Goal: Task Accomplishment & Management: Complete application form

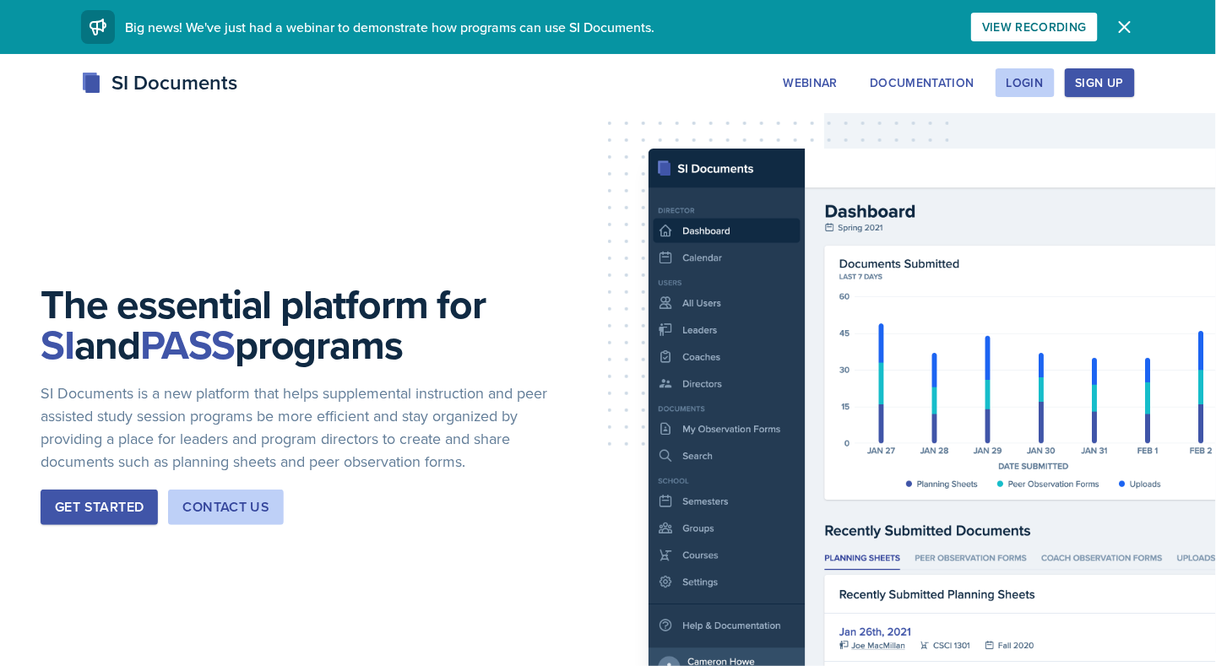
click at [306, 3] on div "We've just had a webinar! Big news! We've just had a webinar to demonstrate how…" at bounding box center [608, 27] width 1081 height 54
click at [1031, 76] on div "Login" at bounding box center [1025, 83] width 37 height 14
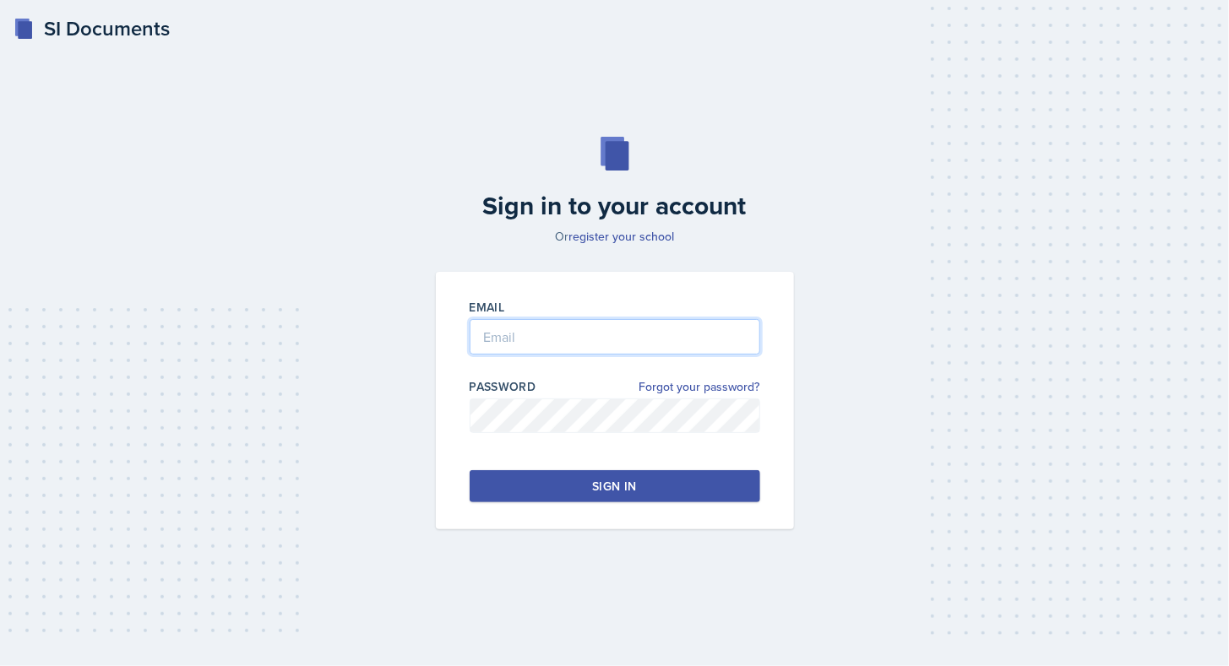
click at [541, 346] on input "email" at bounding box center [615, 336] width 291 height 35
type input "axt7255@mavs.uta.edu"
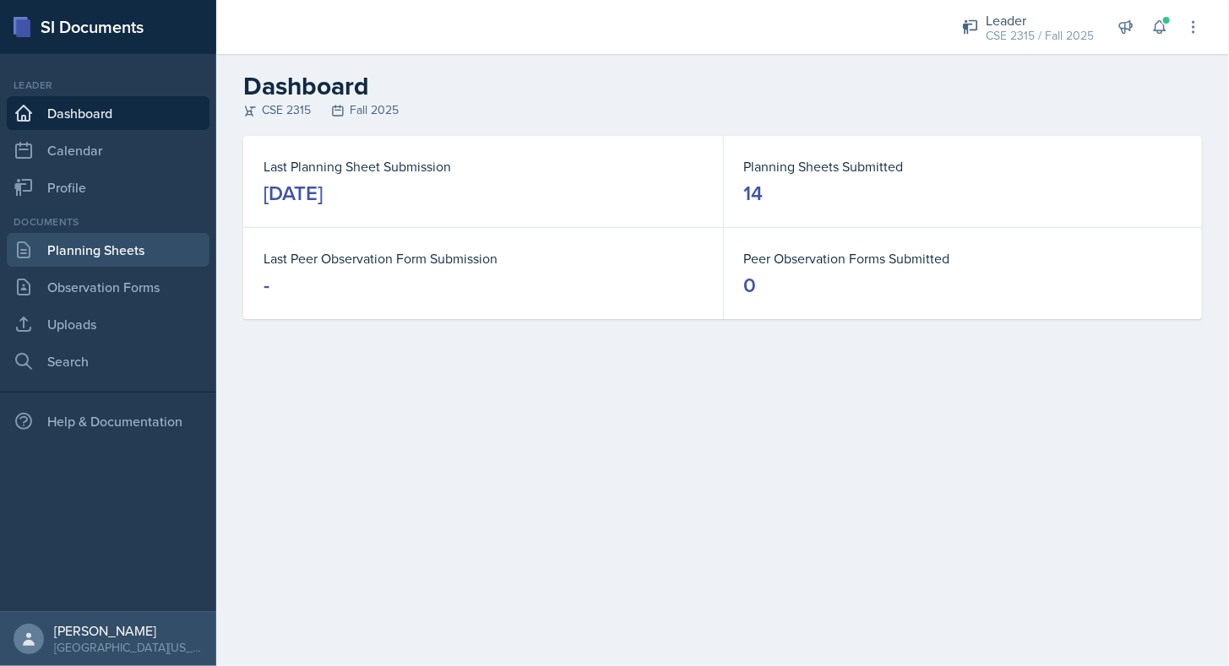
click at [144, 254] on link "Planning Sheets" at bounding box center [108, 250] width 203 height 34
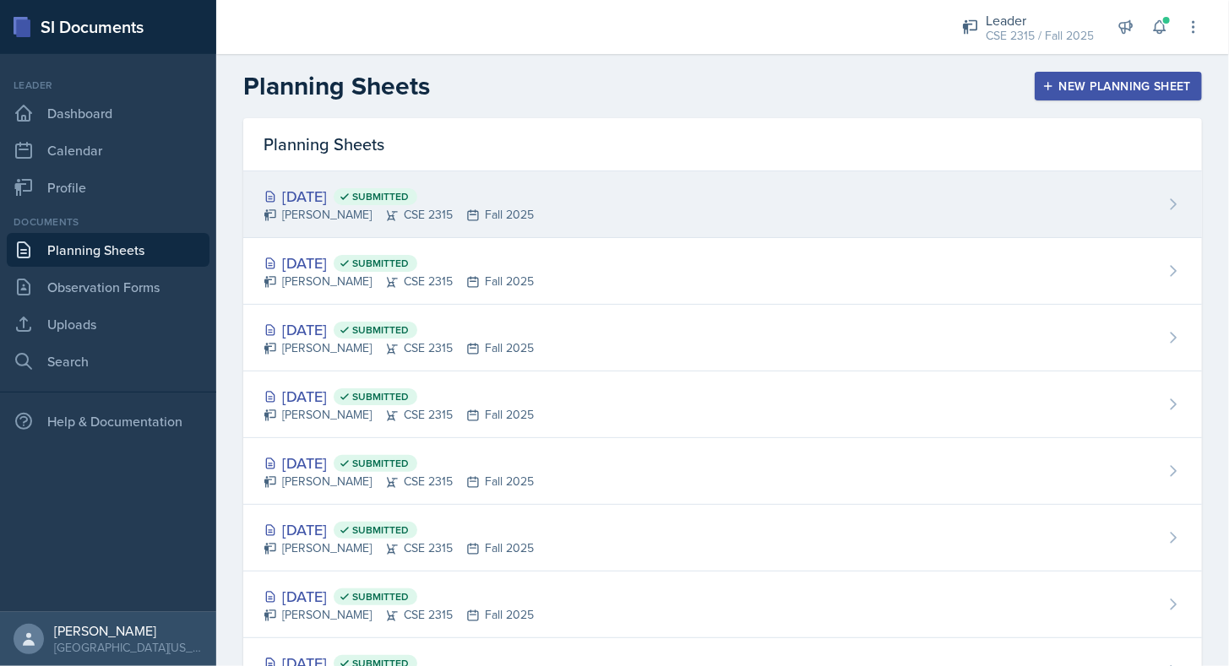
click at [421, 181] on div "Oct 13th, 2025 Submitted Aroudra Thakur CSE 2315 Fall 2025" at bounding box center [722, 204] width 959 height 67
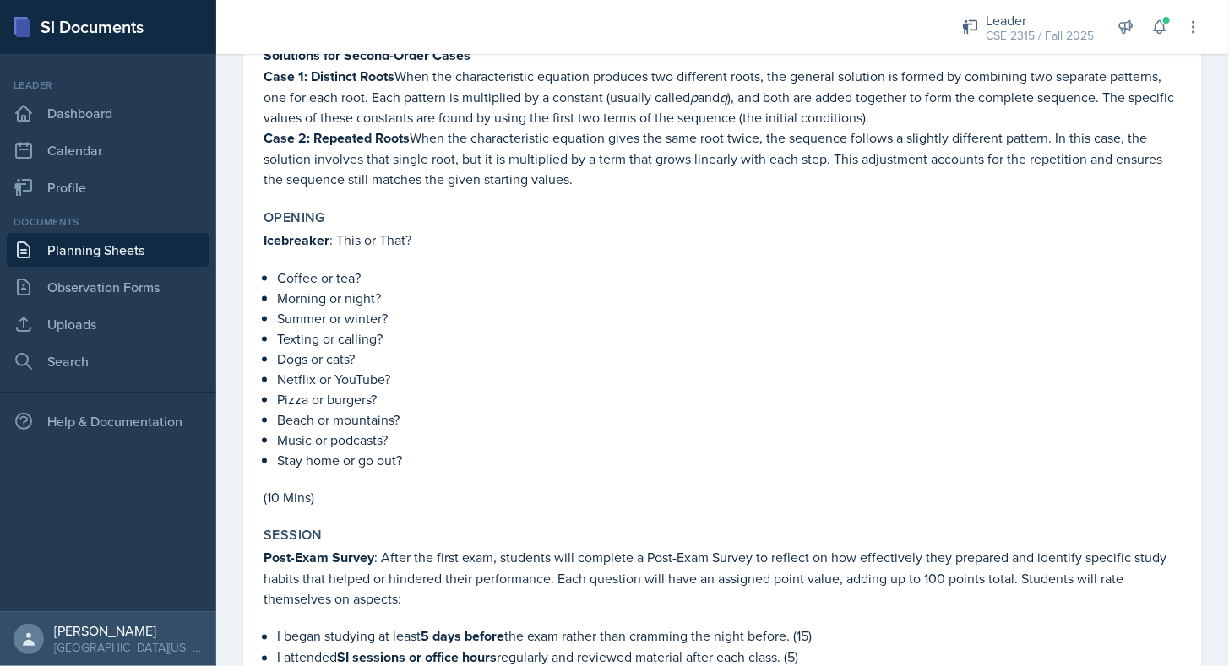
scroll to position [887, 0]
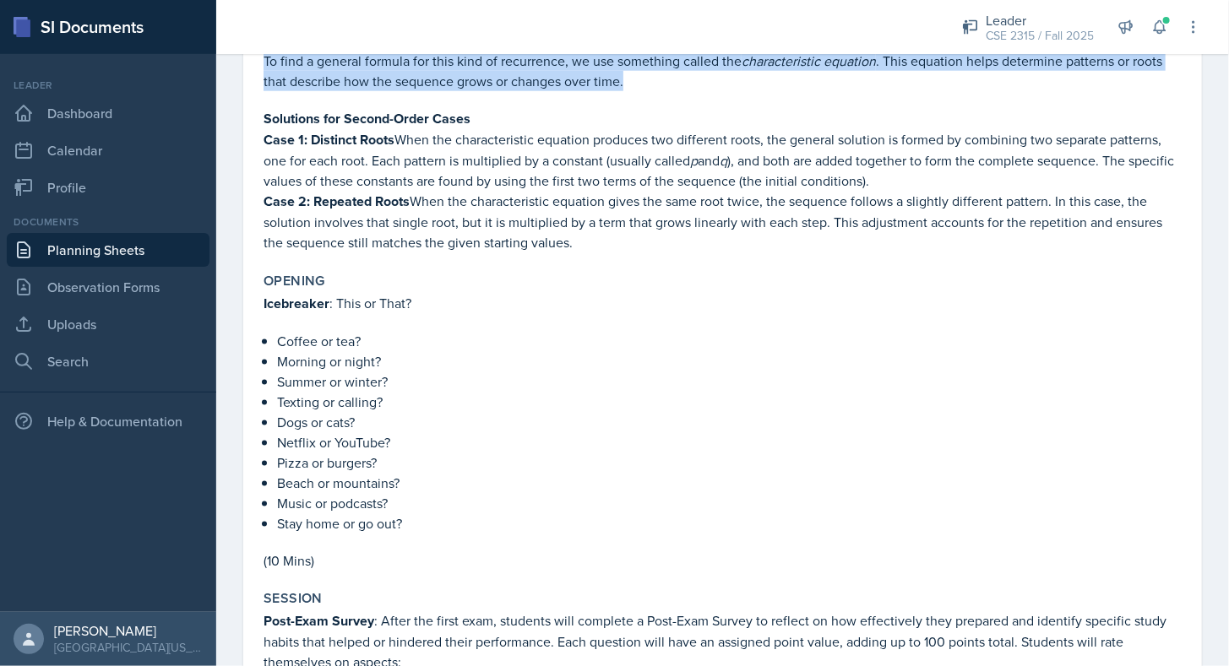
drag, startPoint x: 264, startPoint y: 255, endPoint x: 607, endPoint y: 219, distance: 345.7
copy div "What is a Recursive Definition? A recursive (or inductive) definition defines a…"
click at [607, 219] on p "Case 2: Repeated Roots When the characteristic equation gives the same root twi…" at bounding box center [723, 222] width 918 height 62
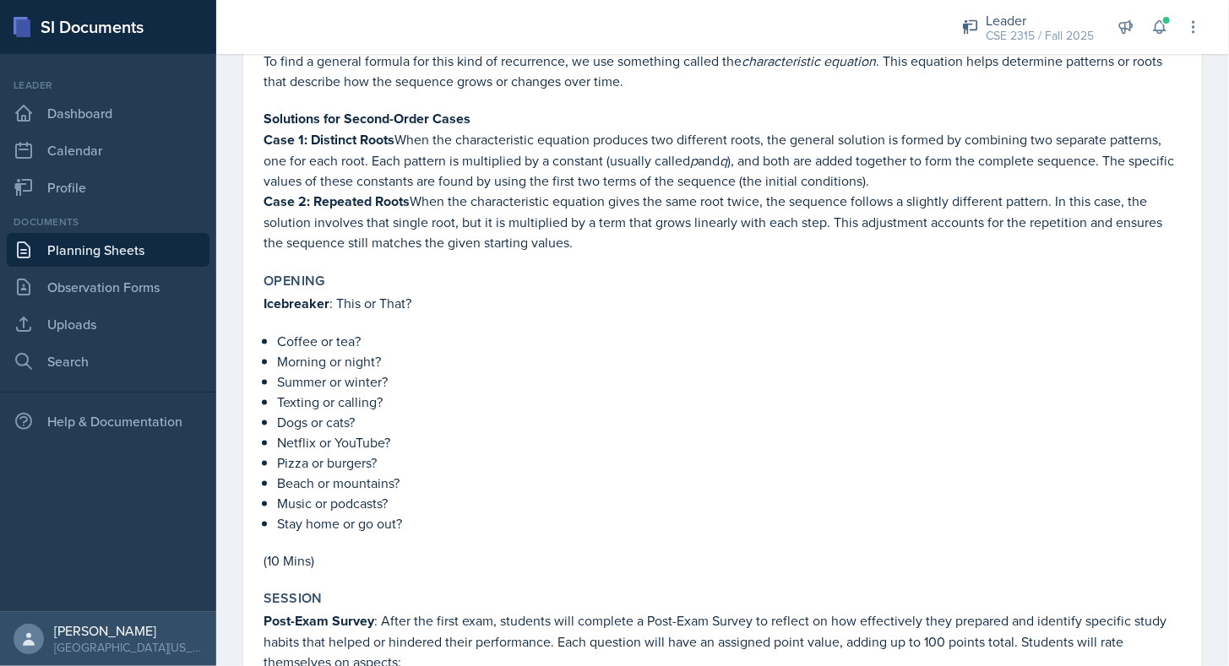
click at [106, 241] on link "Planning Sheets" at bounding box center [108, 250] width 203 height 34
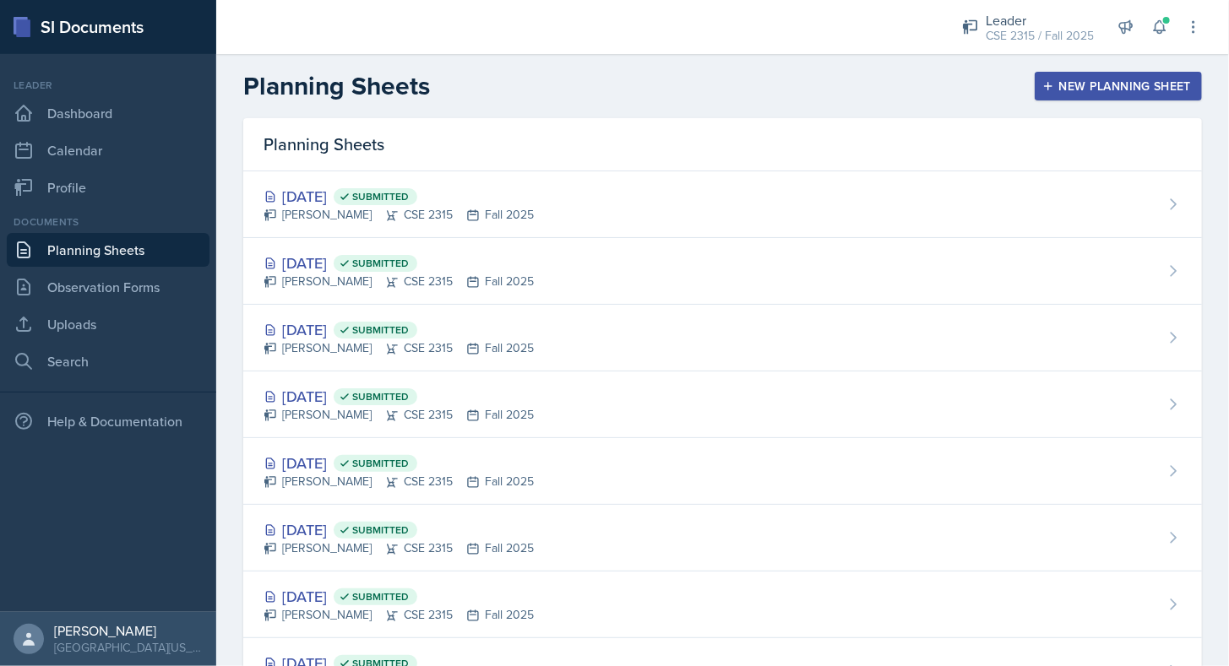
click at [1112, 75] on button "New Planning Sheet" at bounding box center [1118, 86] width 167 height 29
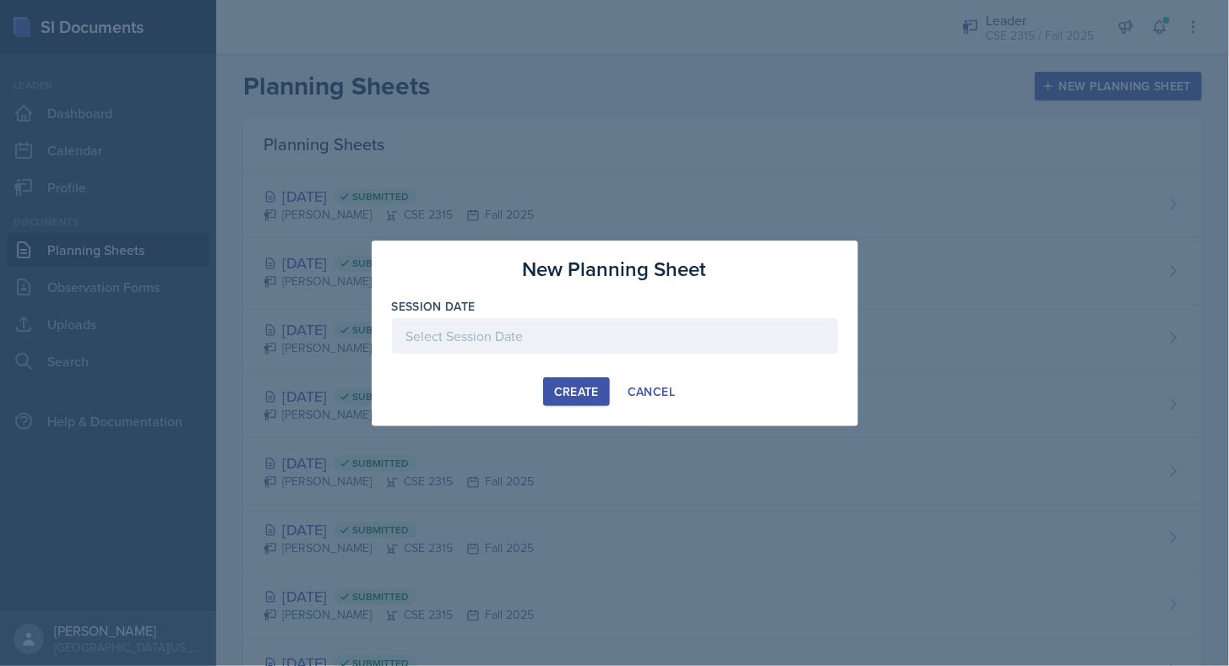
click at [669, 327] on div at bounding box center [615, 335] width 446 height 35
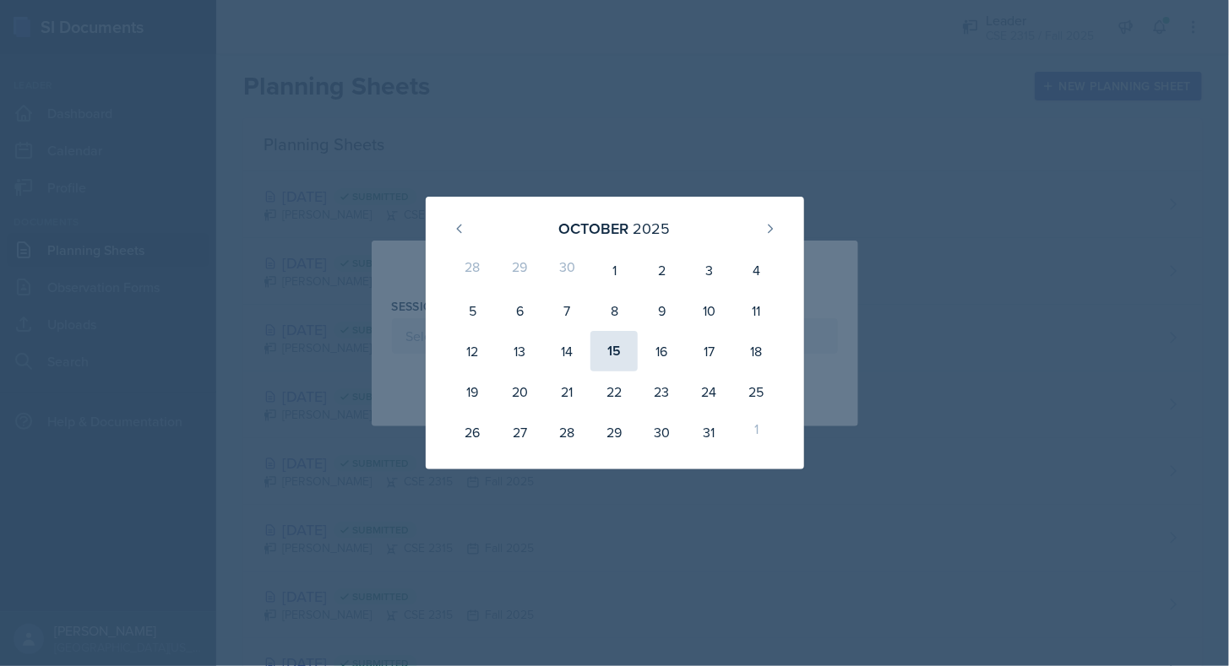
click at [606, 358] on div "15" at bounding box center [613, 351] width 47 height 41
type input "October 15th, 2025"
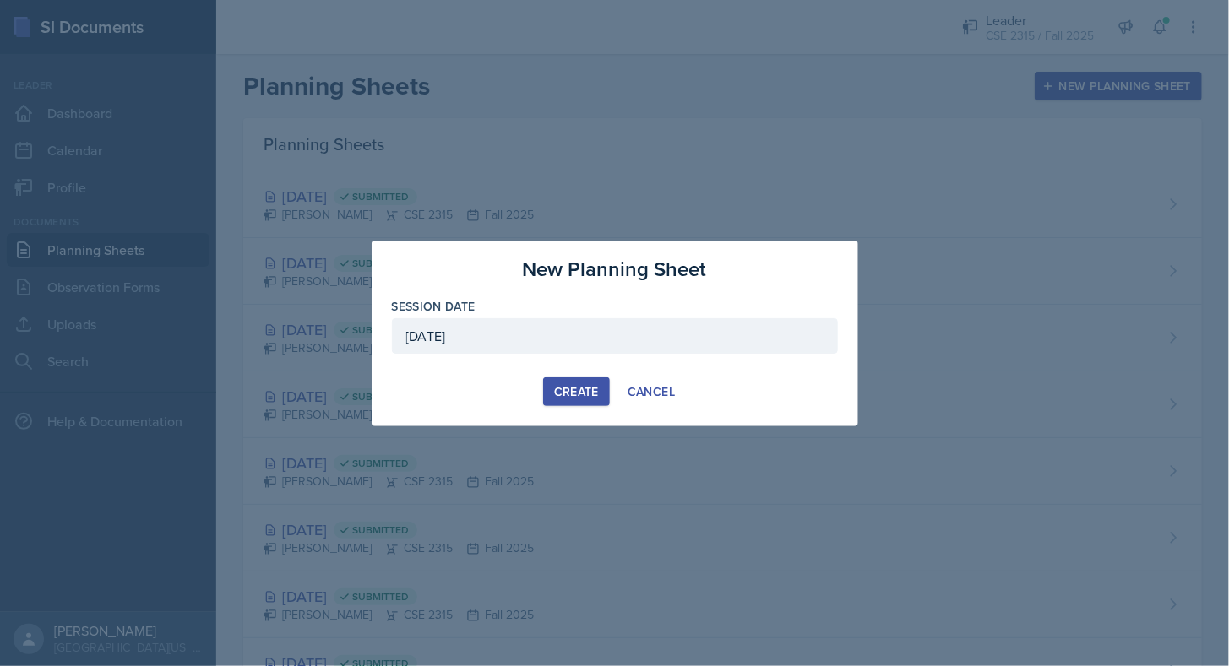
click at [561, 379] on button "Create" at bounding box center [576, 392] width 67 height 29
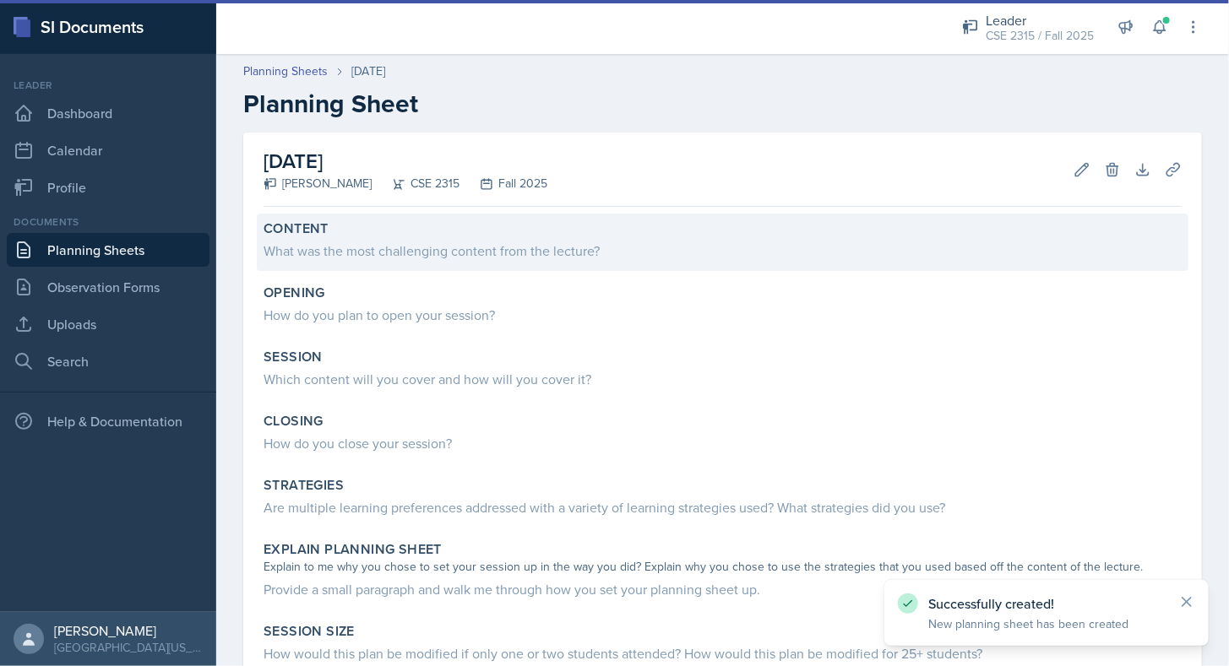
click at [410, 241] on div "What was the most challenging content from the lecture?" at bounding box center [723, 251] width 918 height 20
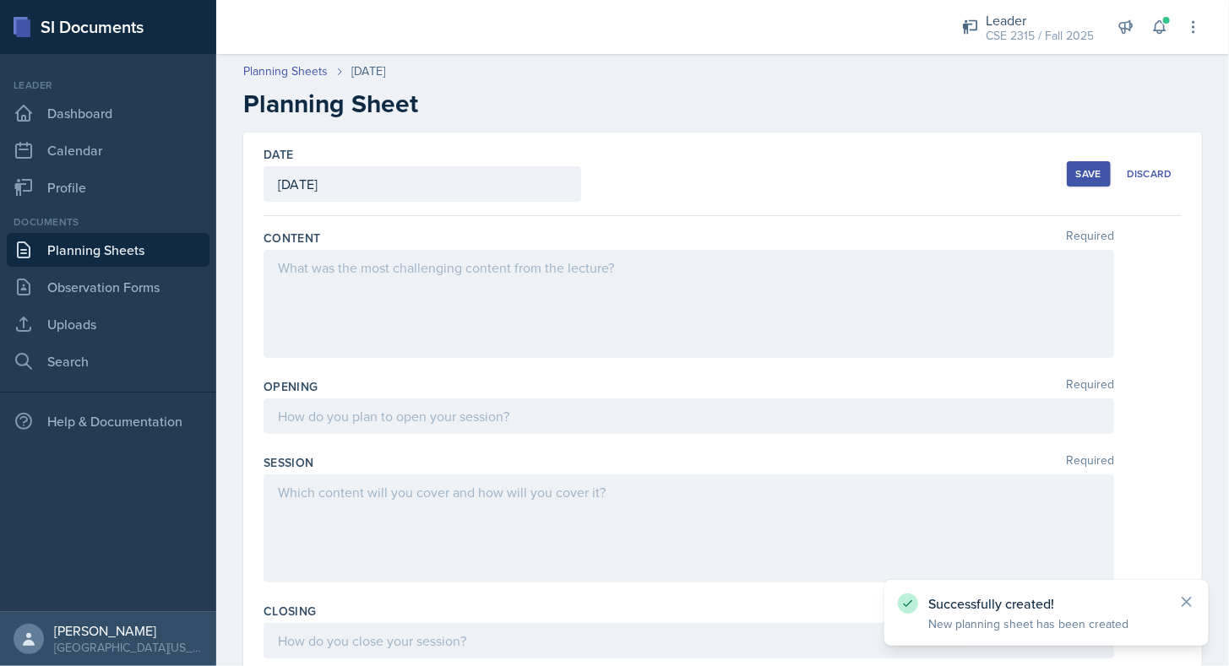
click at [372, 316] on div at bounding box center [689, 304] width 851 height 108
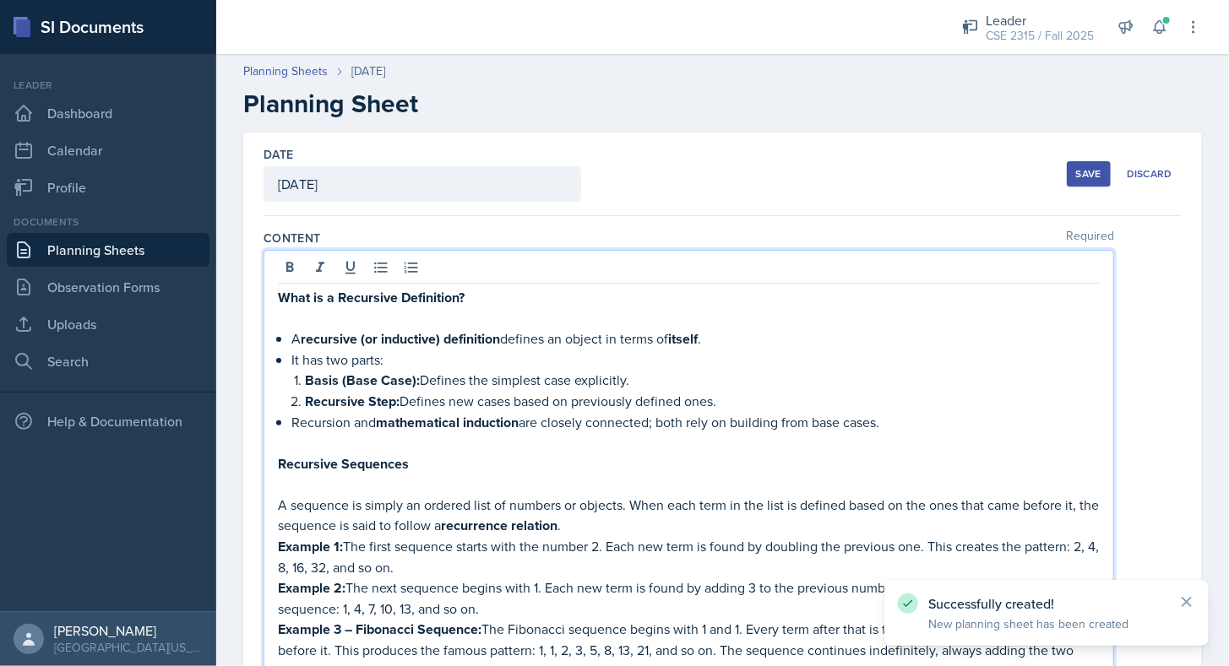
click at [1078, 176] on div "Save" at bounding box center [1088, 174] width 25 height 14
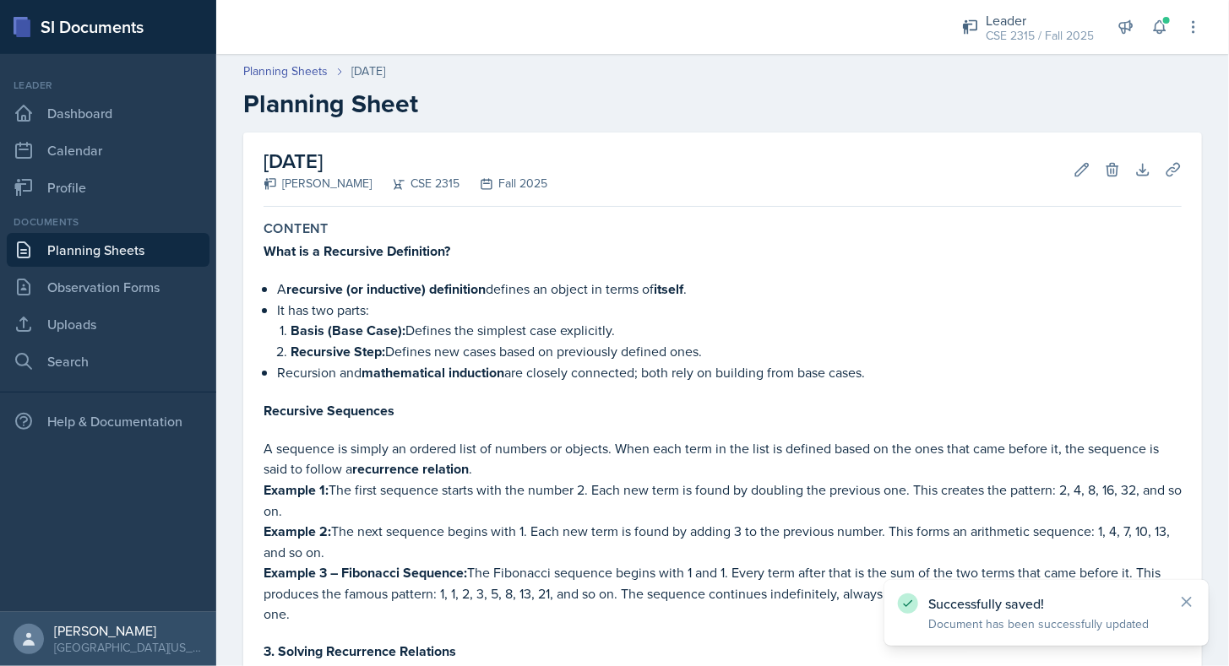
click at [151, 251] on link "Planning Sheets" at bounding box center [108, 250] width 203 height 34
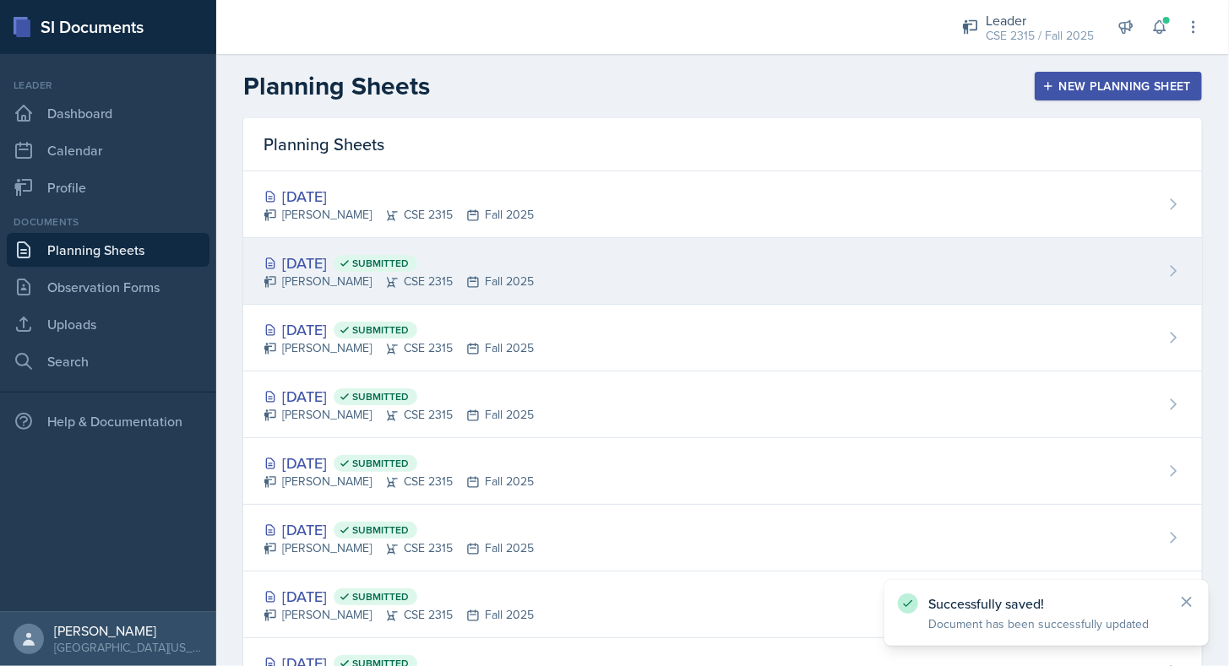
click at [356, 269] on div "Oct 13th, 2025 Submitted" at bounding box center [399, 263] width 270 height 23
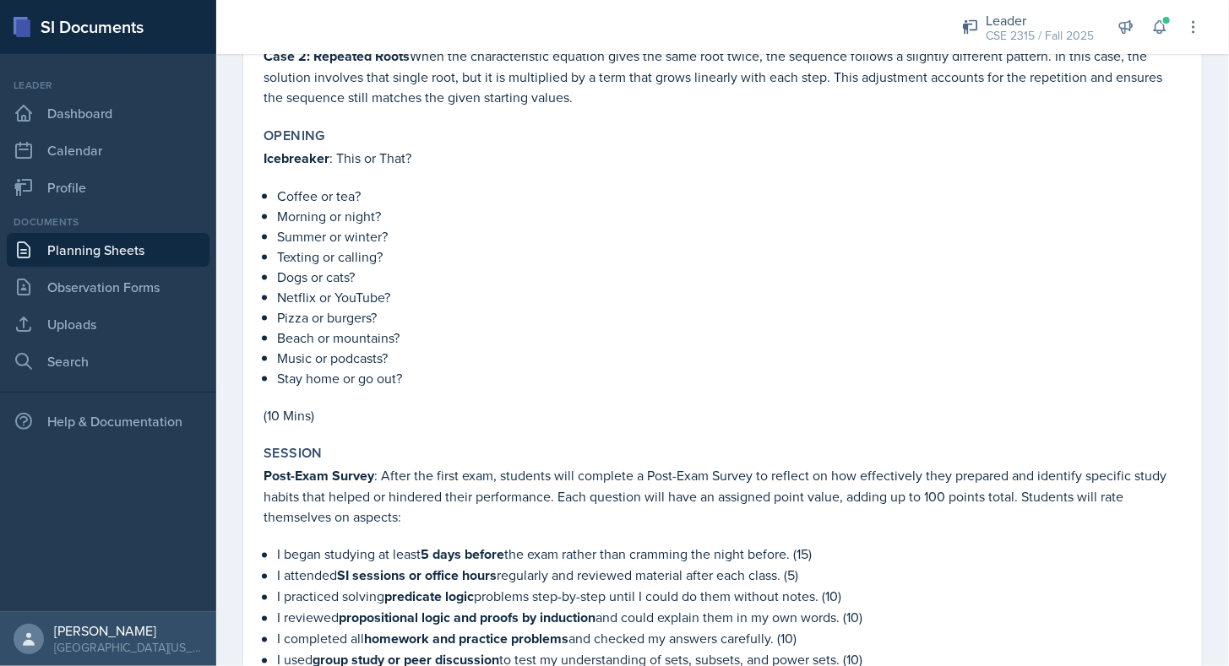
scroll to position [1076, 0]
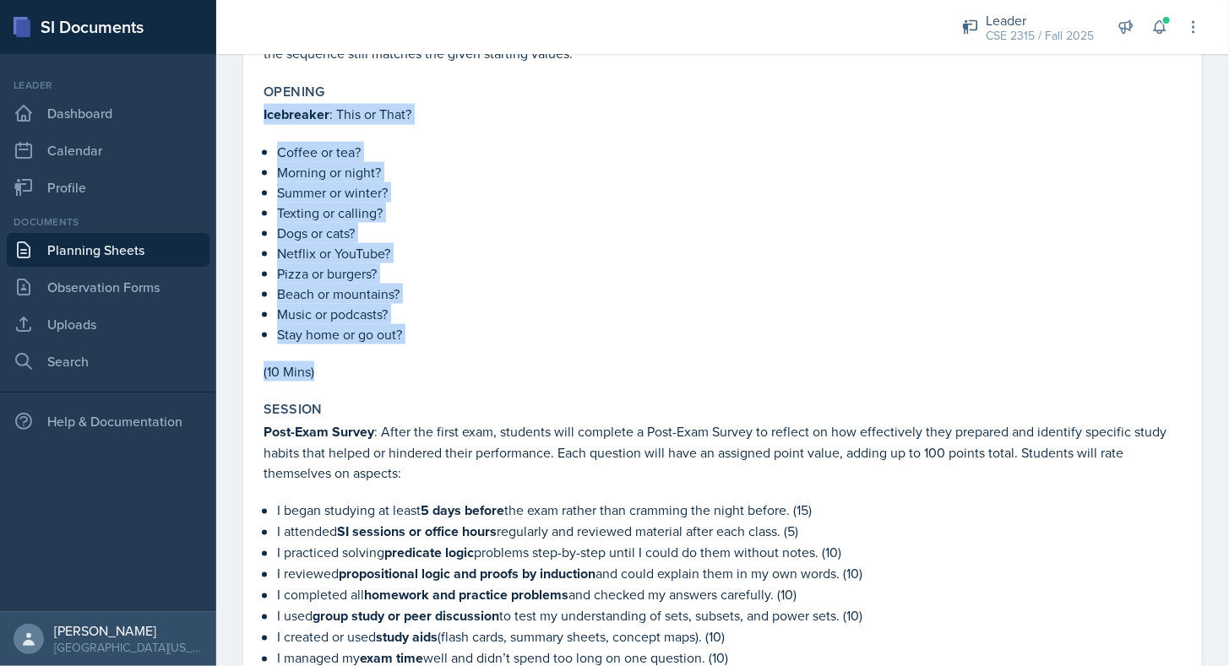
drag, startPoint x: 261, startPoint y: 90, endPoint x: 492, endPoint y: 361, distance: 355.3
click at [492, 361] on div "Opening Icebreaker : This or That? Coffee or tea? Morning or night? Summer or w…" at bounding box center [723, 233] width 932 height 312
copy div "Icebreaker : This or That? Coffee or tea? Morning or night? Summer or winter? T…"
click at [492, 362] on p "(10 Mins)" at bounding box center [723, 372] width 918 height 20
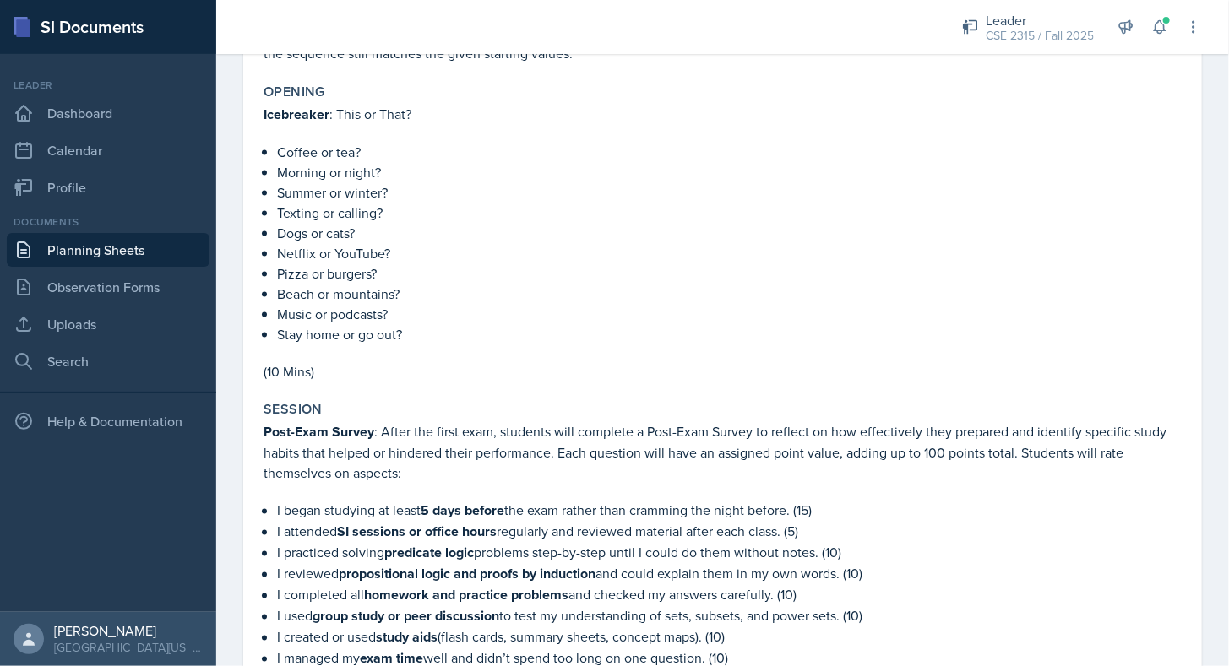
click at [123, 241] on link "Planning Sheets" at bounding box center [108, 250] width 203 height 34
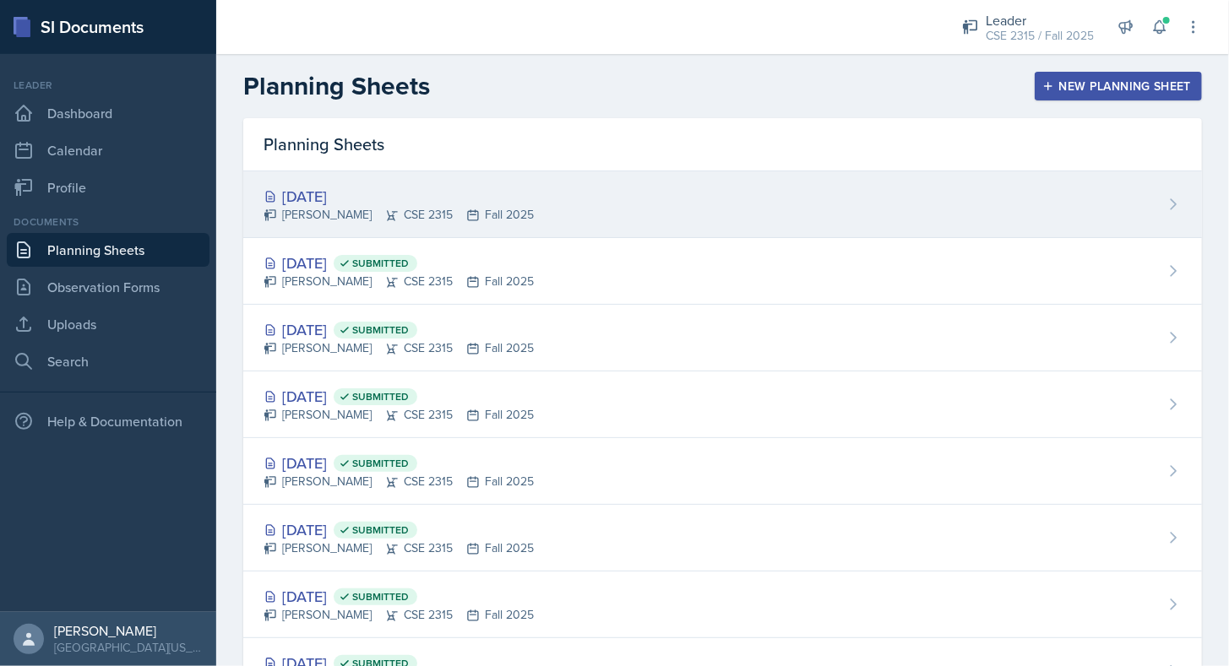
click at [732, 206] on div "Oct 15th, 2025 Aroudra Thakur CSE 2315 Fall 2025" at bounding box center [722, 204] width 959 height 67
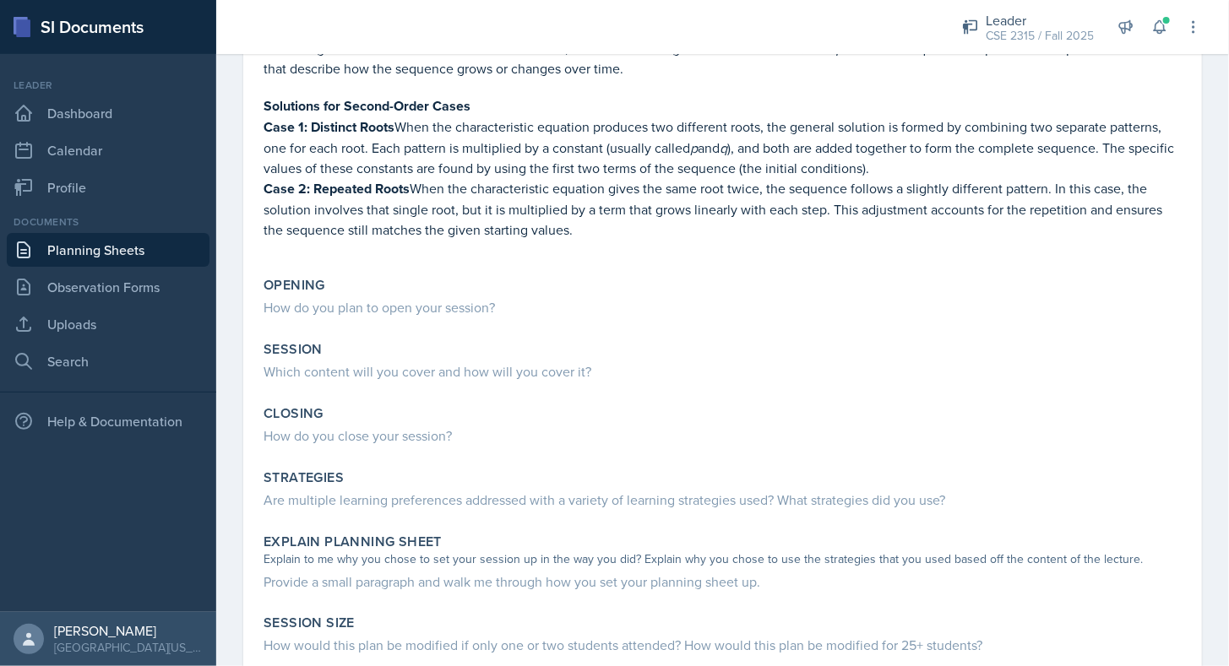
scroll to position [907, 0]
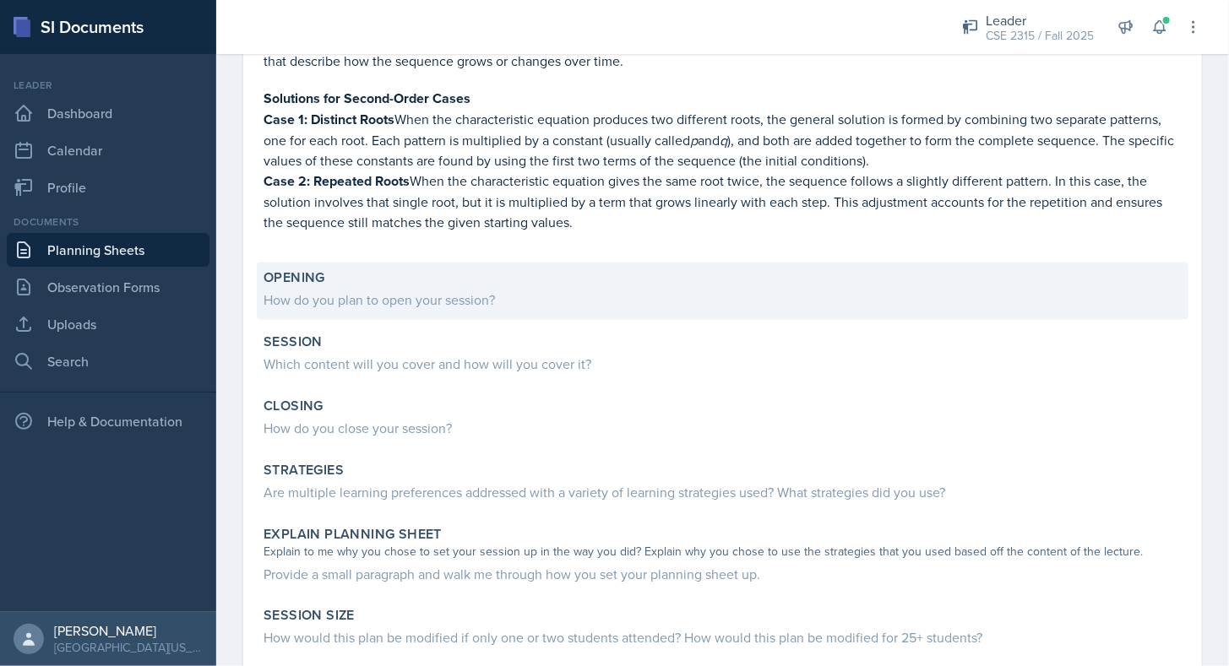
click at [389, 290] on div "How do you plan to open your session?" at bounding box center [723, 300] width 918 height 20
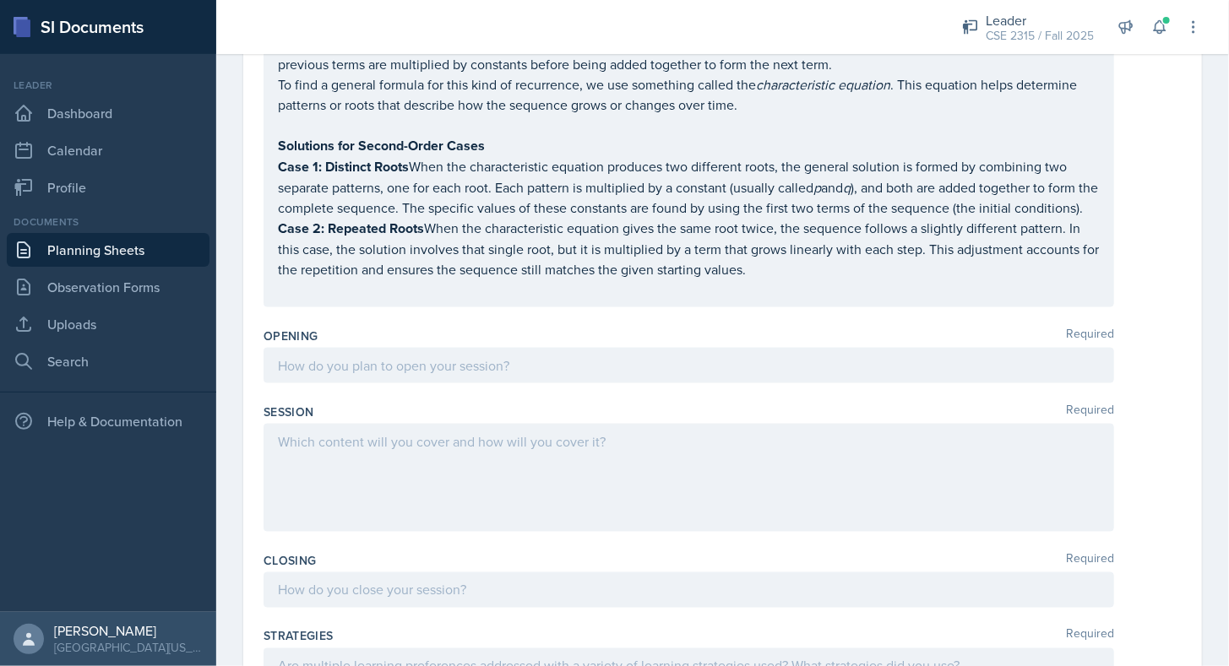
click at [367, 357] on div at bounding box center [689, 365] width 851 height 35
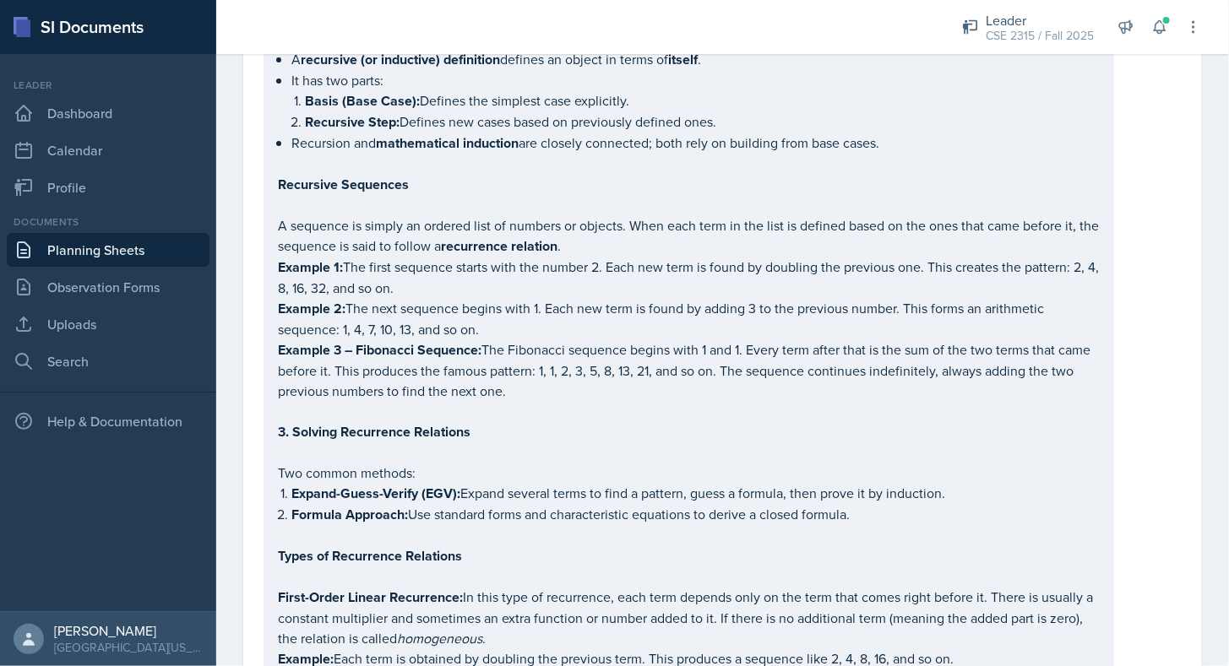
scroll to position [0, 0]
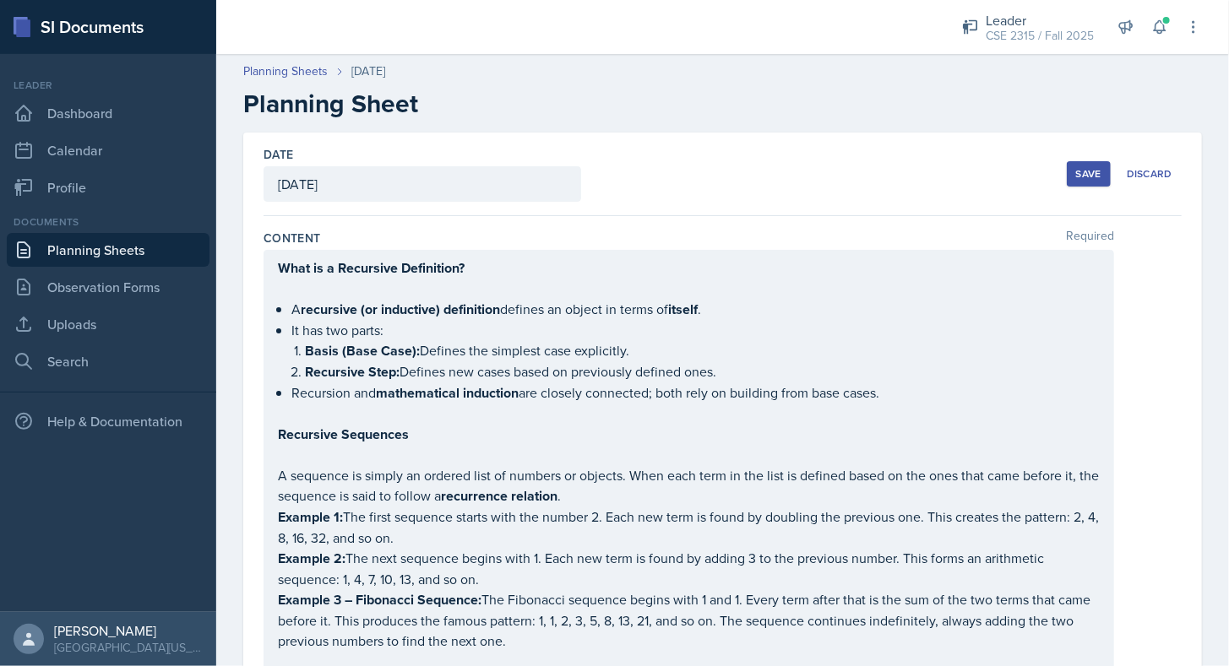
click at [1078, 174] on div "Save" at bounding box center [1088, 174] width 25 height 14
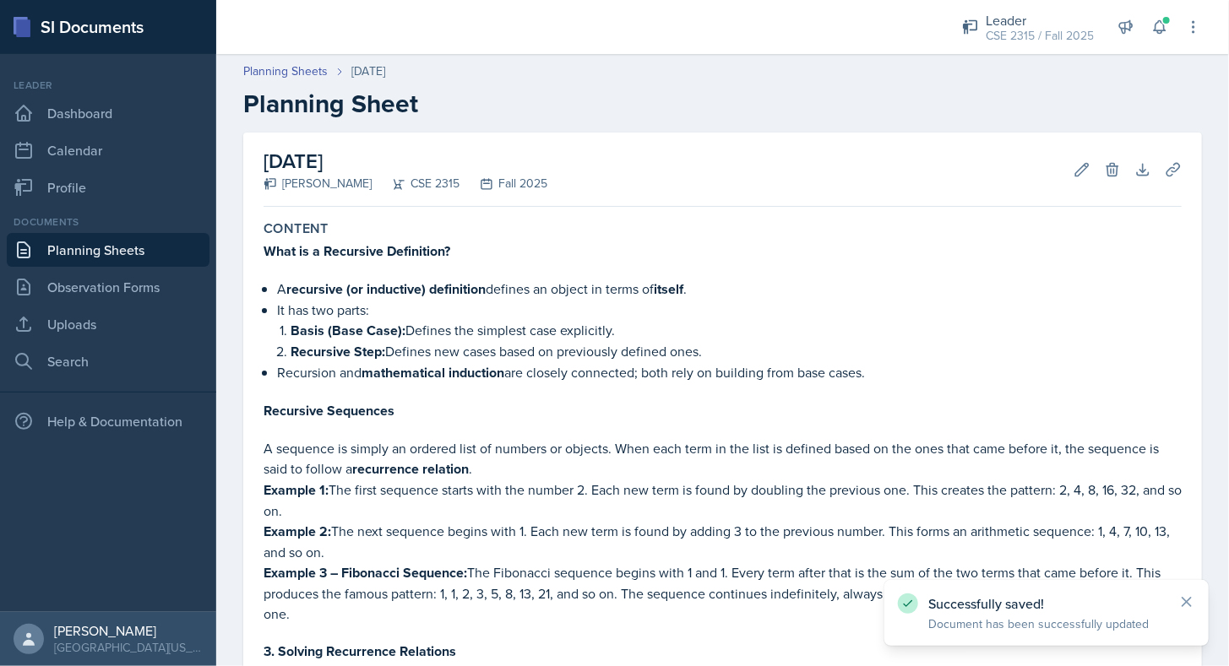
click at [167, 247] on link "Planning Sheets" at bounding box center [108, 250] width 203 height 34
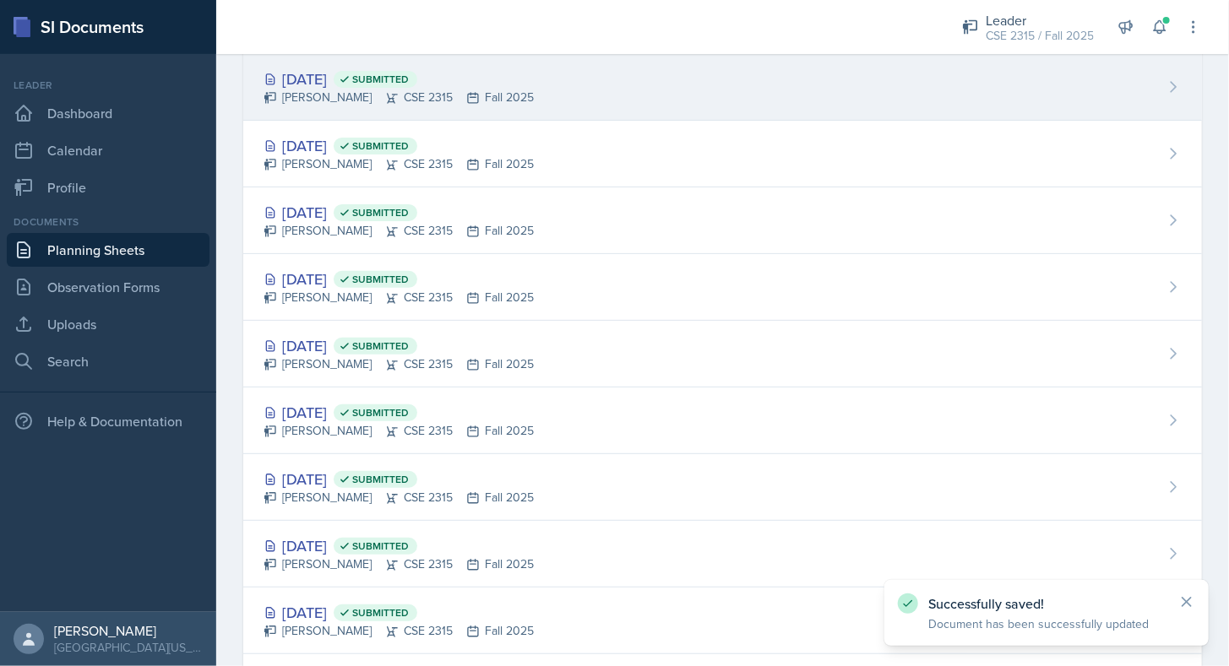
scroll to position [193, 0]
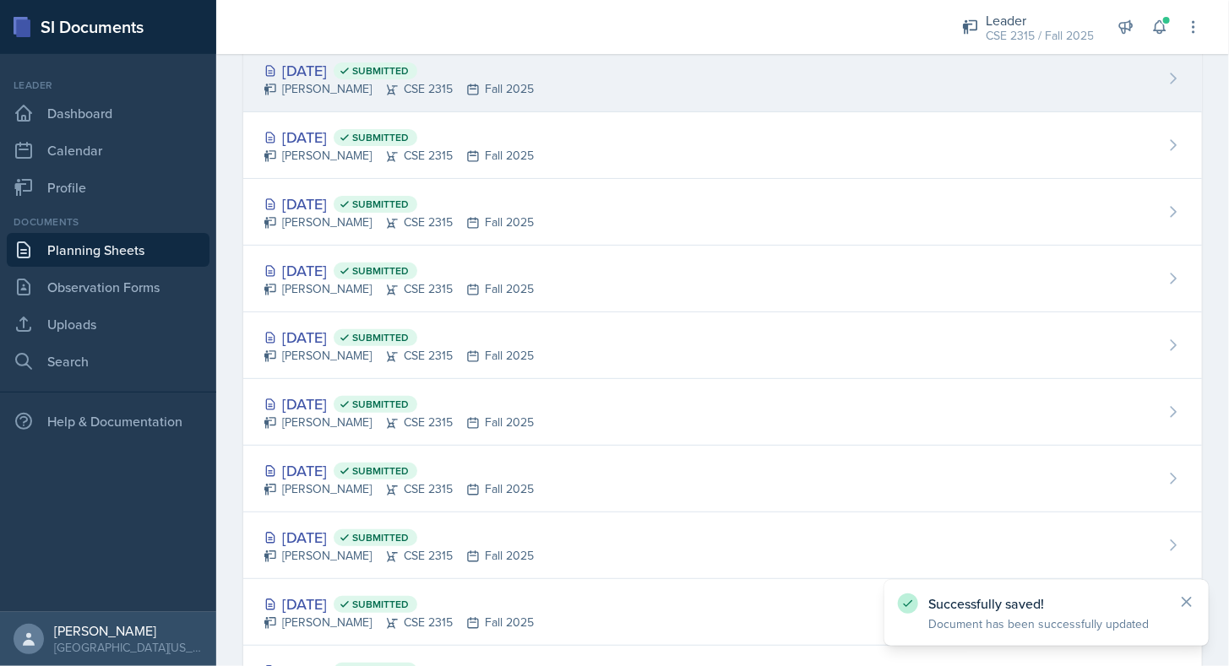
click at [347, 86] on div "Aroudra Thakur CSE 2315 Fall 2025" at bounding box center [399, 89] width 270 height 18
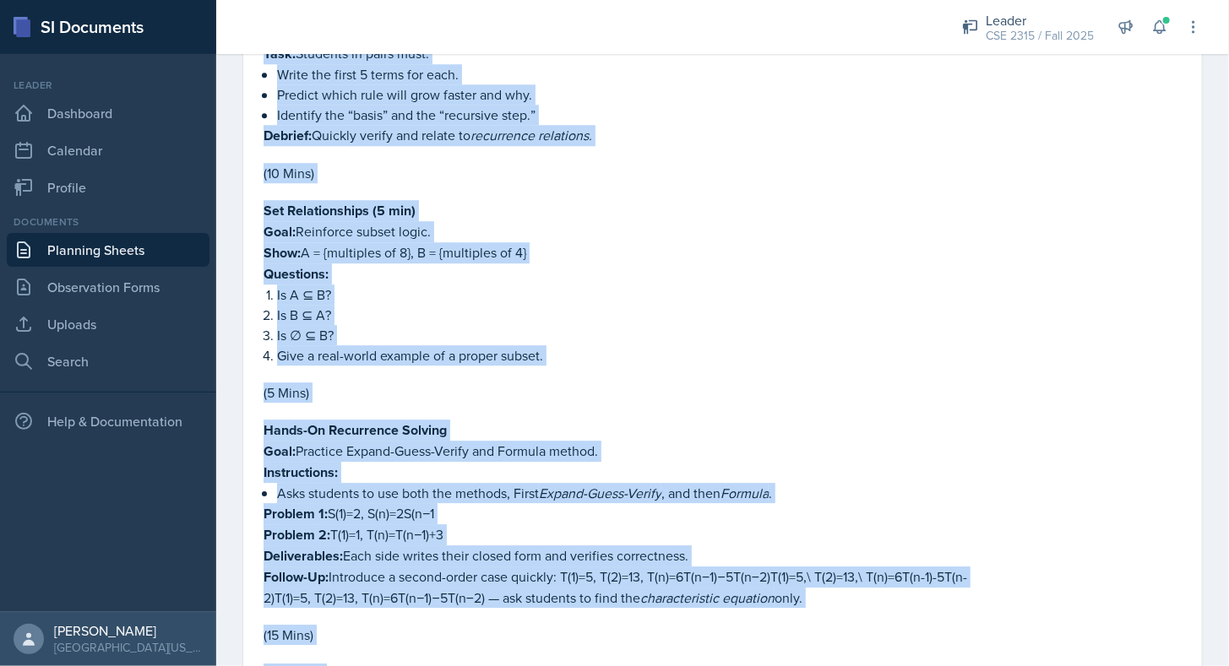
scroll to position [2447, 0]
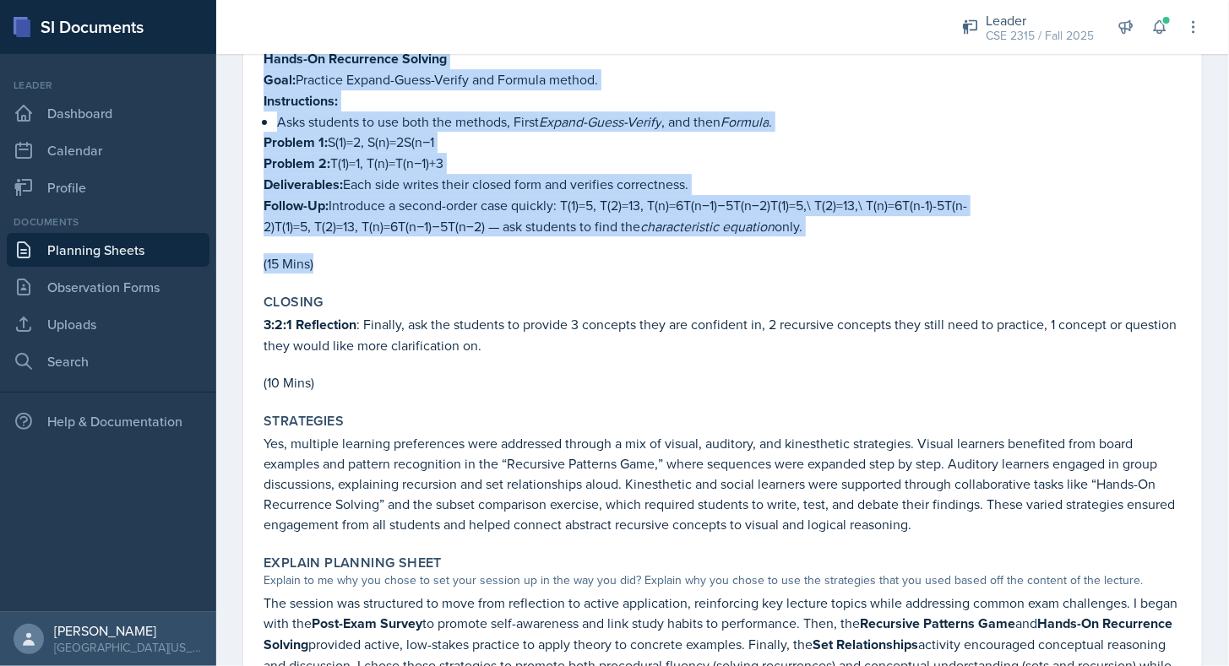
drag, startPoint x: 258, startPoint y: 274, endPoint x: 506, endPoint y: 223, distance: 253.5
copy div "Post-Exam Survey : After the first exam, students will complete a Post-Exam Sur…"
click at [506, 253] on p "(15 Mins)" at bounding box center [723, 263] width 918 height 20
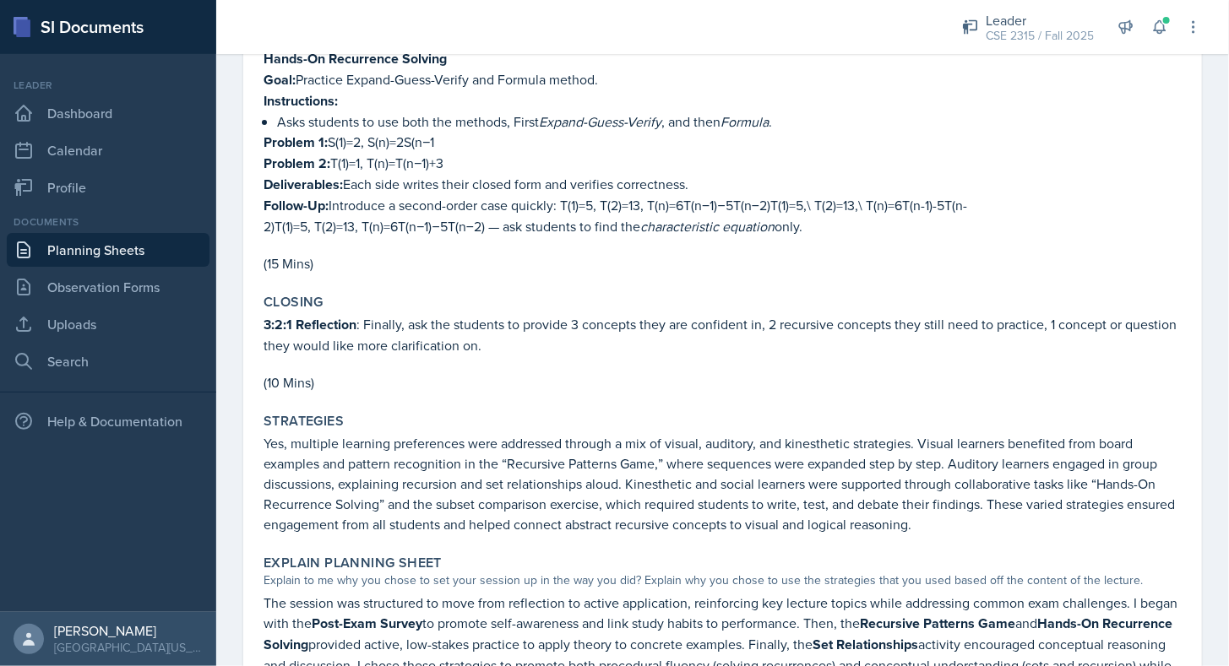
click at [108, 247] on link "Planning Sheets" at bounding box center [108, 250] width 203 height 34
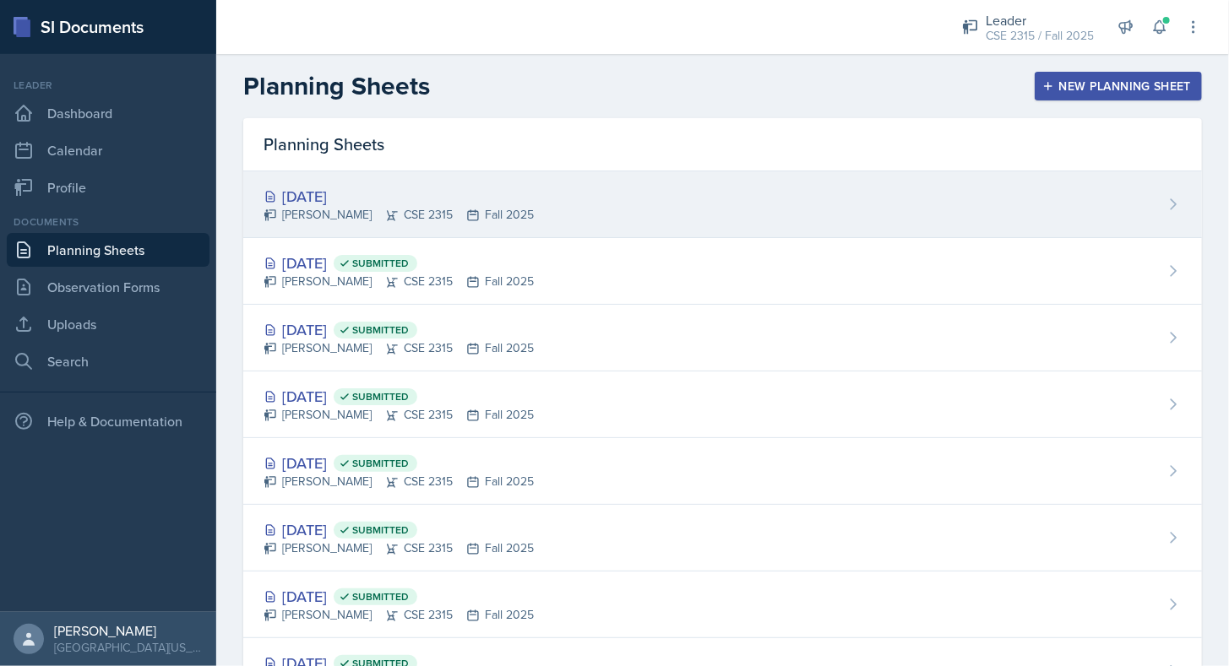
click at [332, 209] on div "Aroudra Thakur CSE 2315 Fall 2025" at bounding box center [399, 215] width 270 height 18
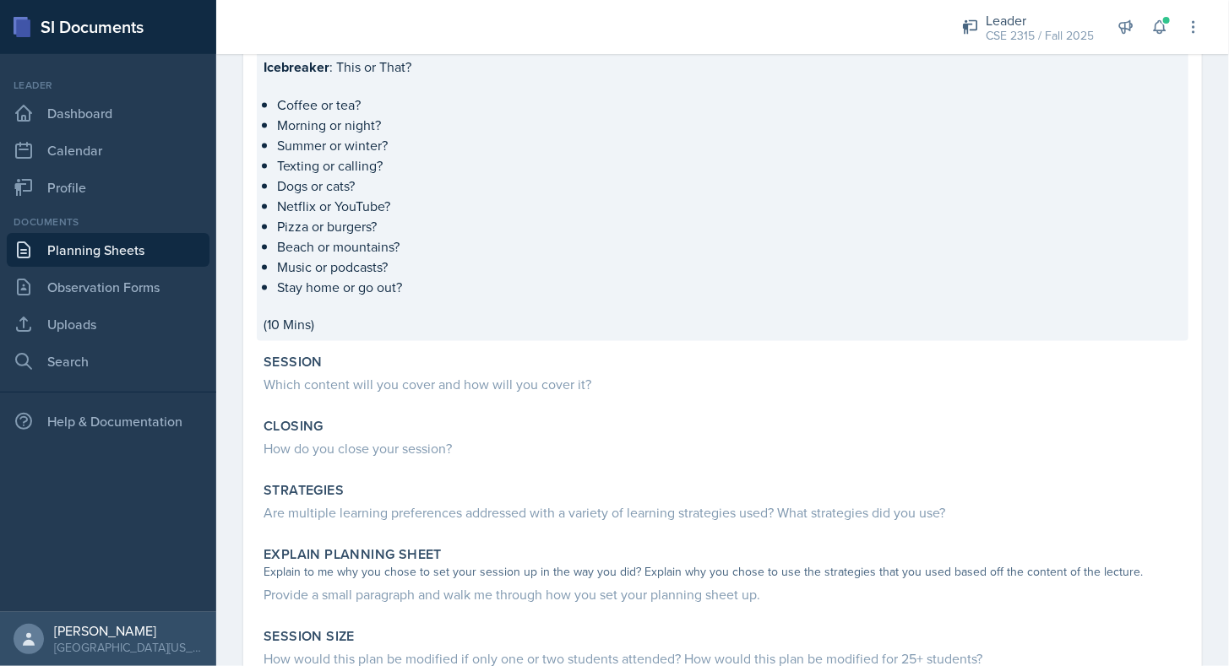
scroll to position [1161, 0]
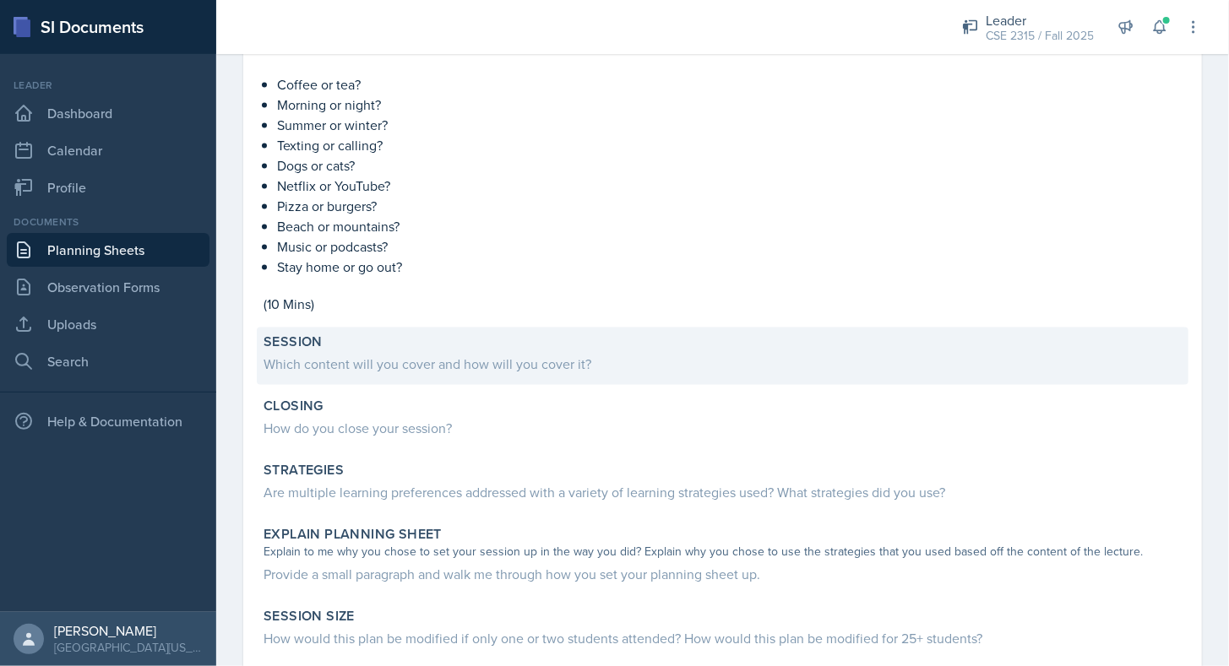
click at [368, 355] on div "Which content will you cover and how will you cover it?" at bounding box center [723, 365] width 918 height 20
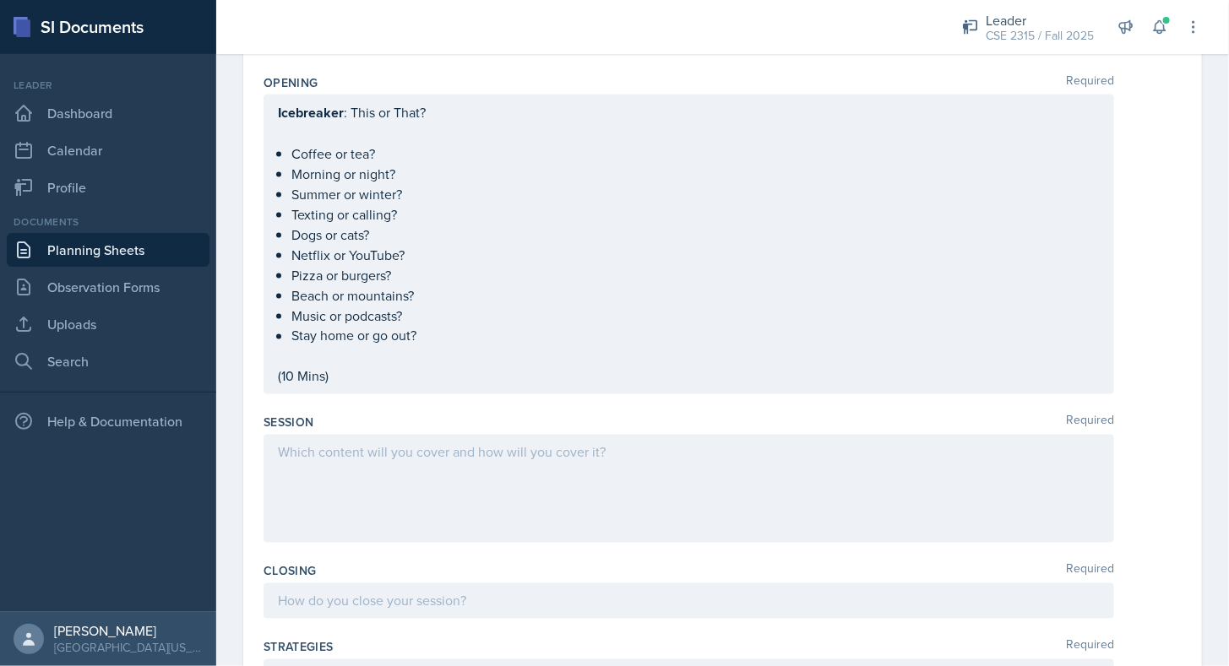
click at [335, 463] on div at bounding box center [689, 489] width 851 height 108
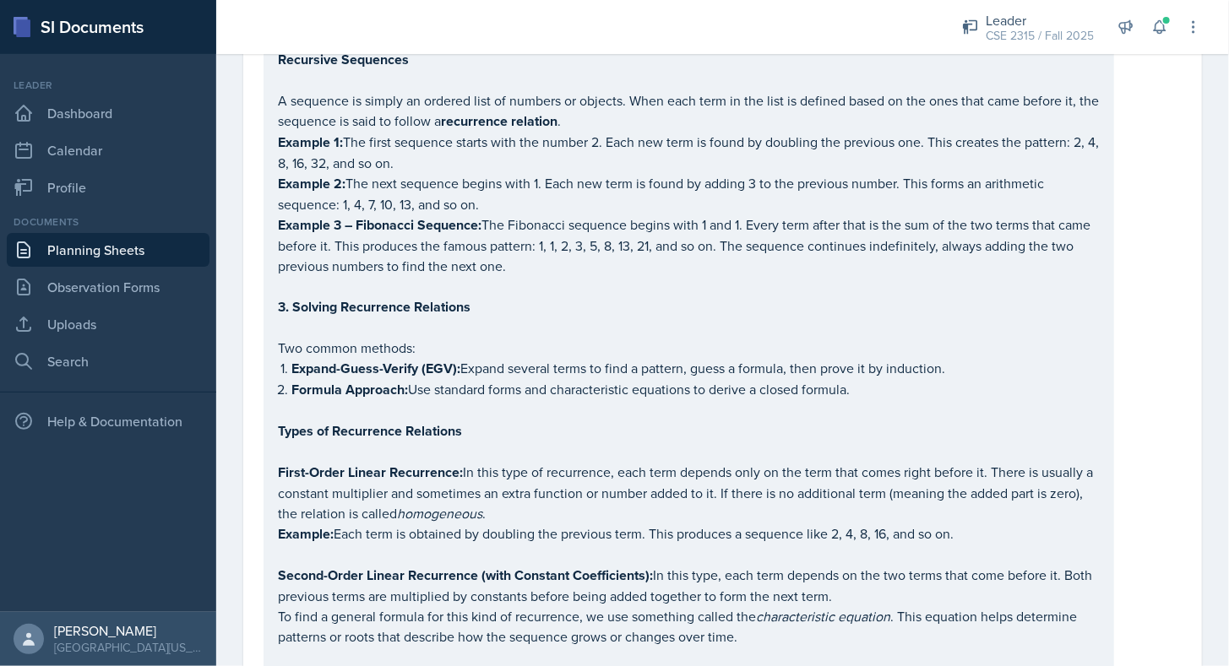
scroll to position [0, 0]
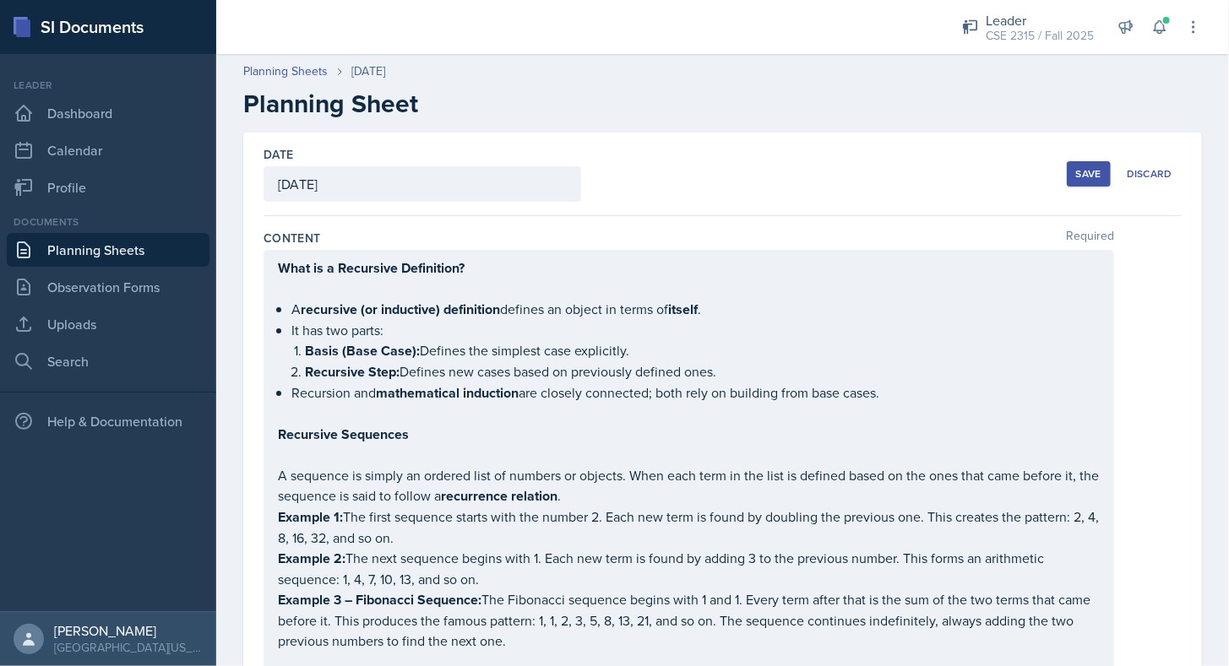
click at [1080, 162] on button "Save" at bounding box center [1089, 173] width 44 height 25
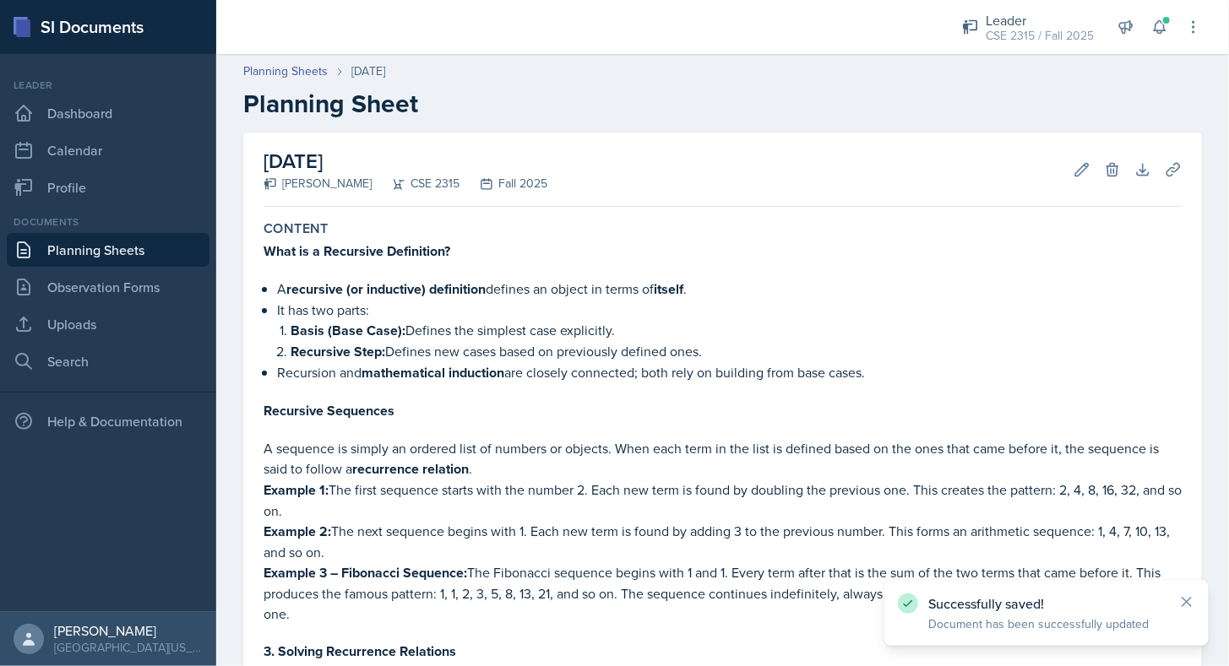
click at [138, 240] on link "Planning Sheets" at bounding box center [108, 250] width 203 height 34
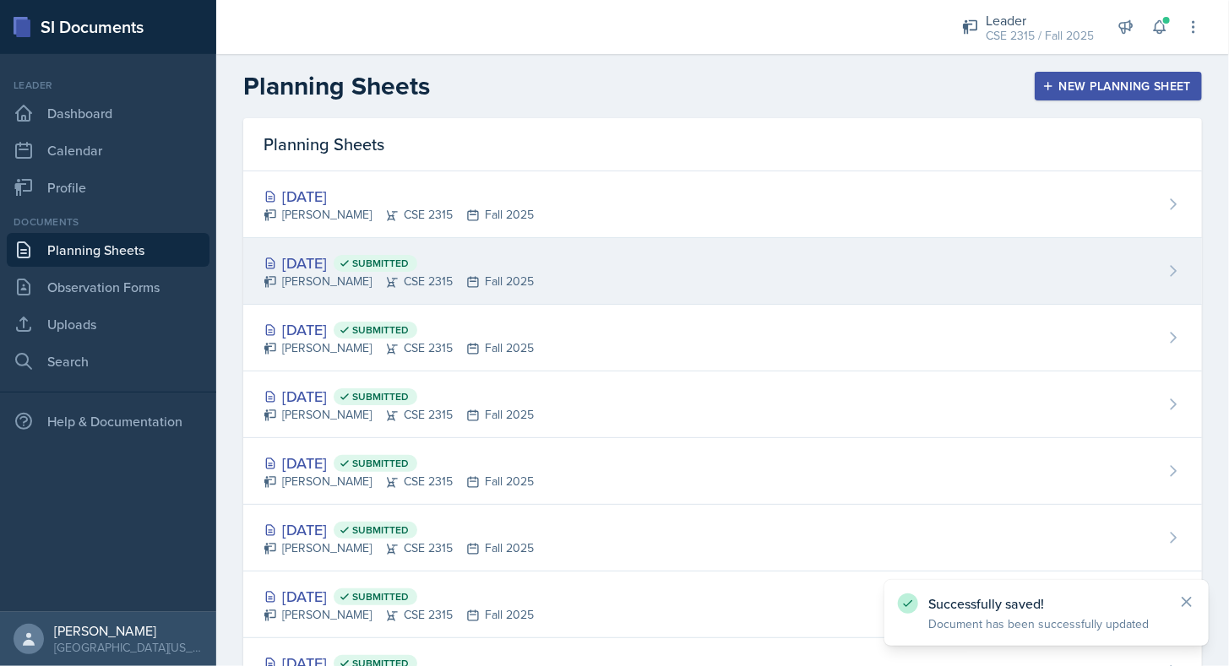
click at [355, 252] on div "Oct 13th, 2025 Submitted" at bounding box center [399, 263] width 270 height 23
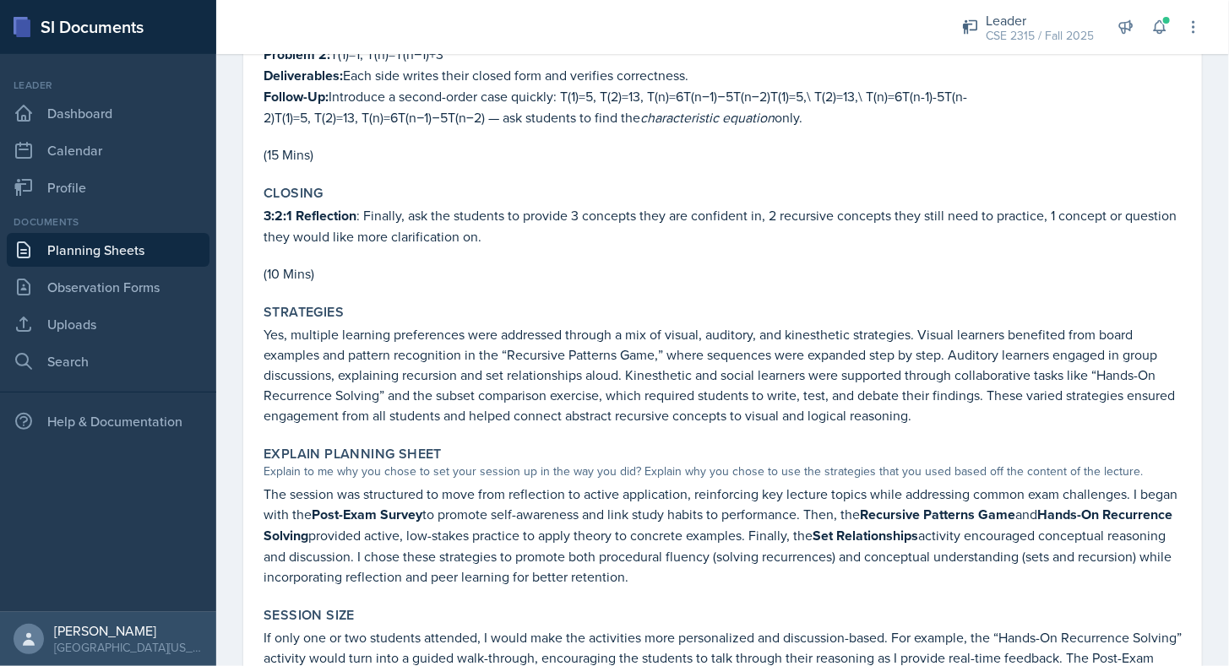
scroll to position [2592, 0]
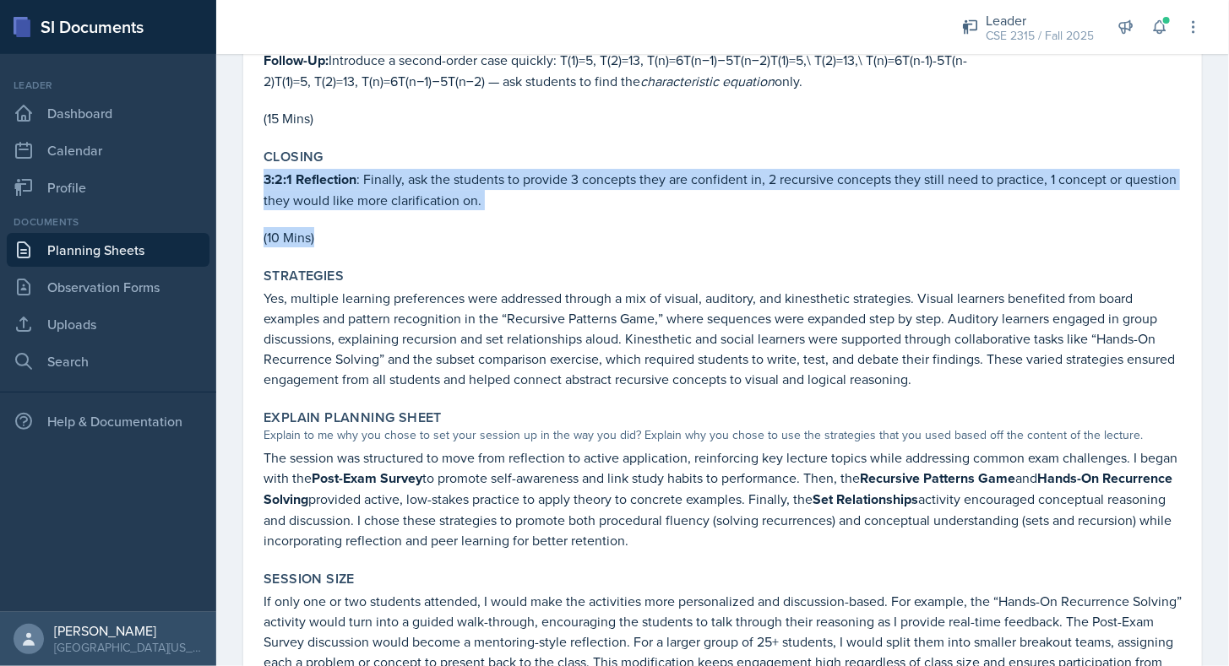
drag, startPoint x: 259, startPoint y: 146, endPoint x: 345, endPoint y: 203, distance: 103.1
click at [345, 203] on div "Closing 3:2:1 Reflection : Finally, ask the students to provide 3 concepts they…" at bounding box center [723, 198] width 932 height 112
copy div "3:2:1 Reflection : Finally, ask the students to provide 3 concepts they are con…"
click at [345, 227] on p "(10 Mins)" at bounding box center [723, 237] width 918 height 20
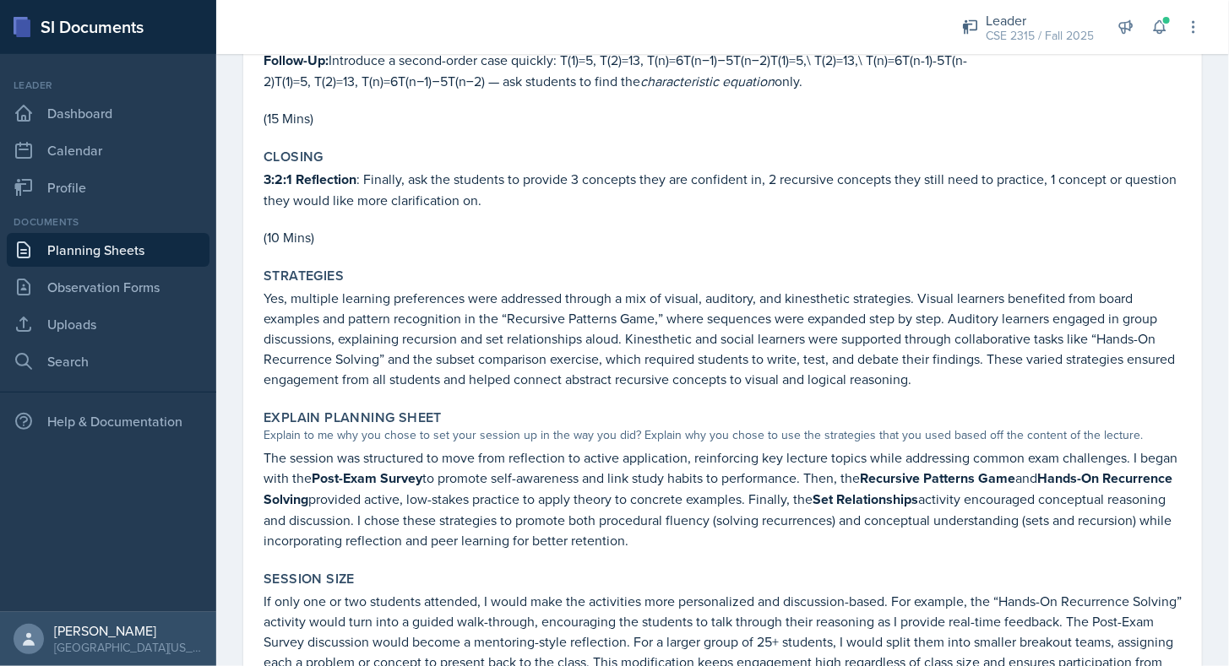
click at [137, 242] on link "Planning Sheets" at bounding box center [108, 250] width 203 height 34
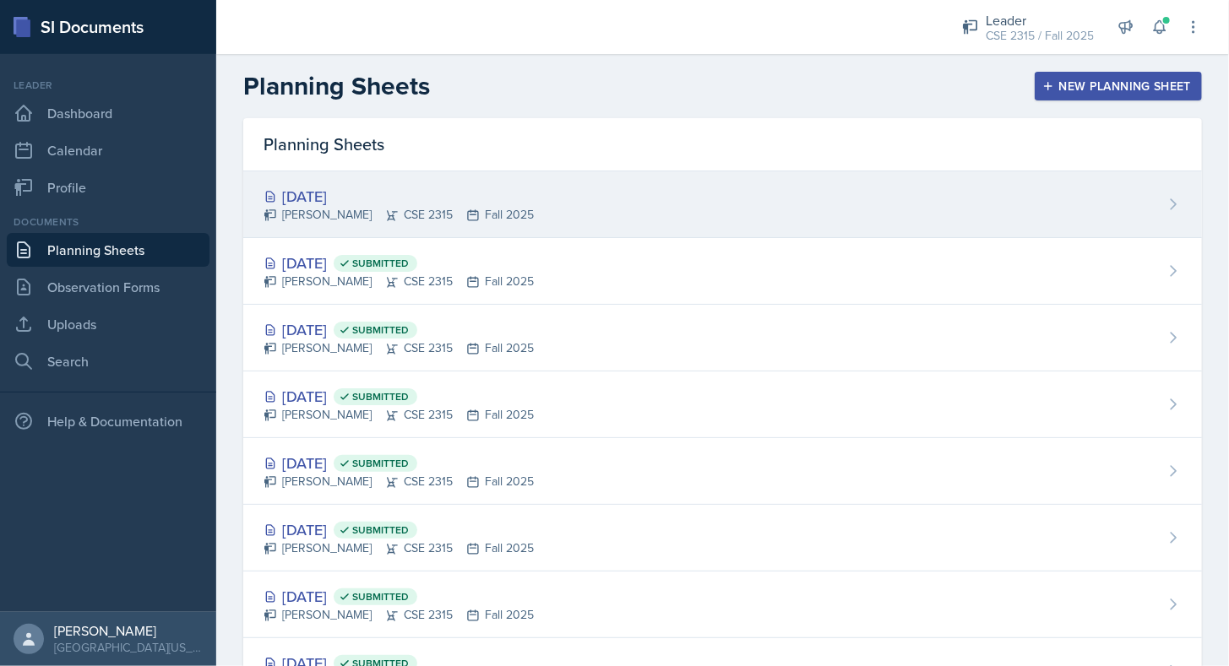
click at [486, 216] on div "Aroudra Thakur CSE 2315 Fall 2025" at bounding box center [399, 215] width 270 height 18
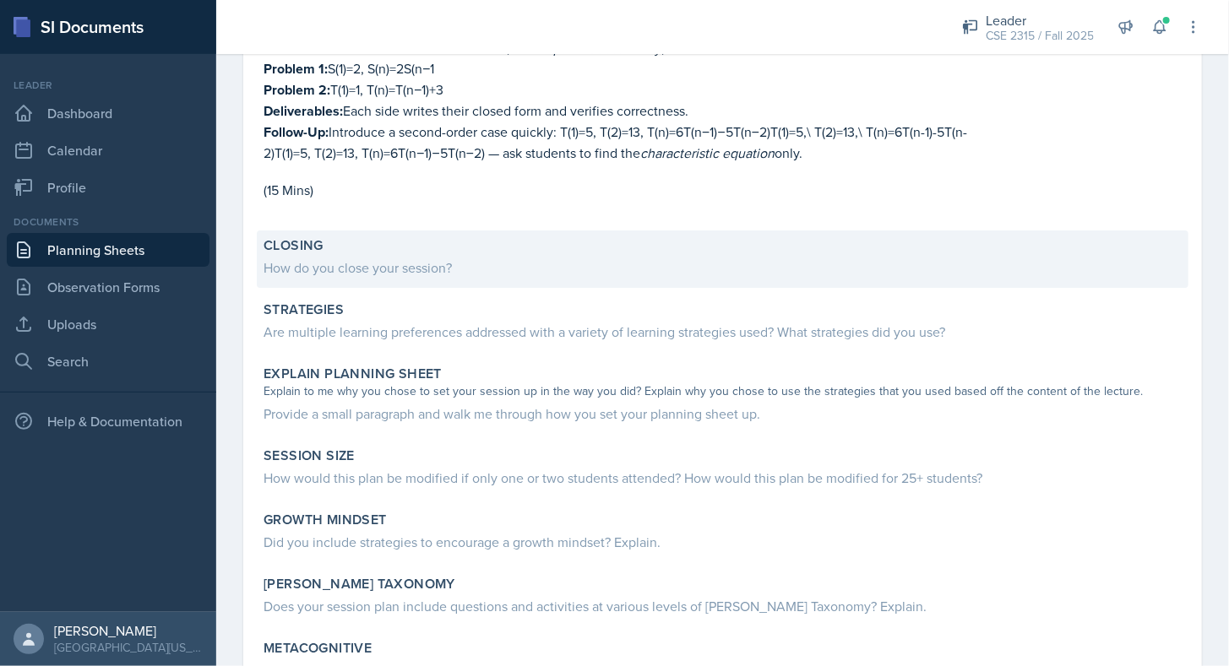
click at [525, 258] on div "How do you close your session?" at bounding box center [723, 268] width 918 height 20
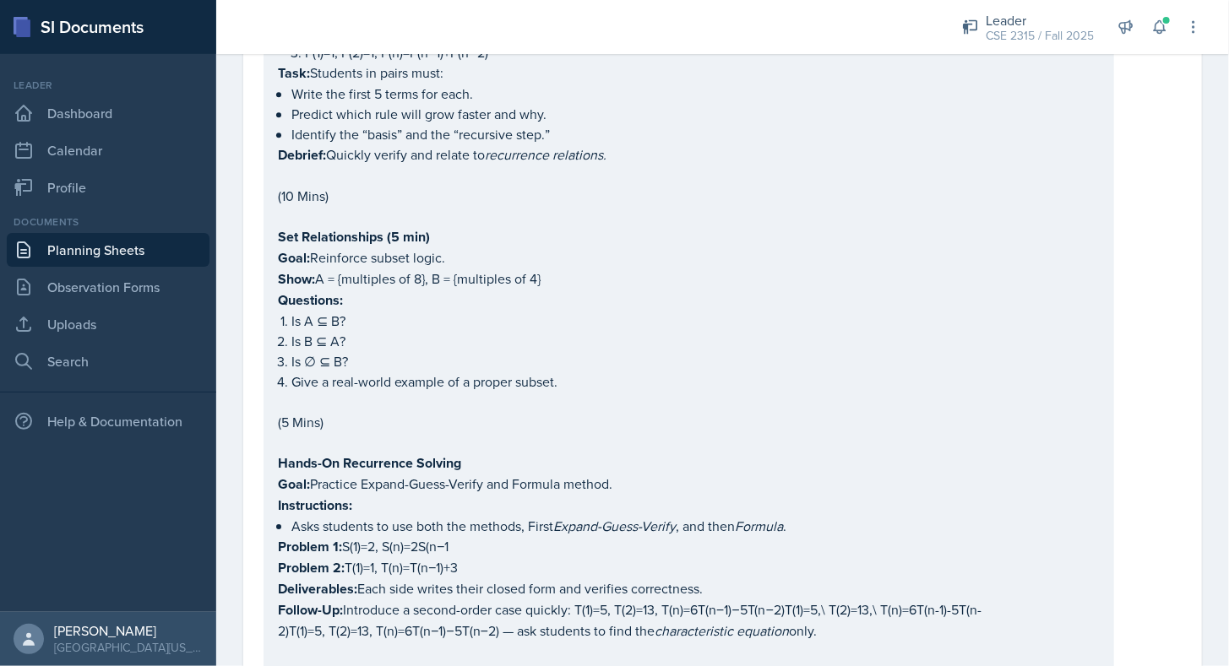
scroll to position [2316, 0]
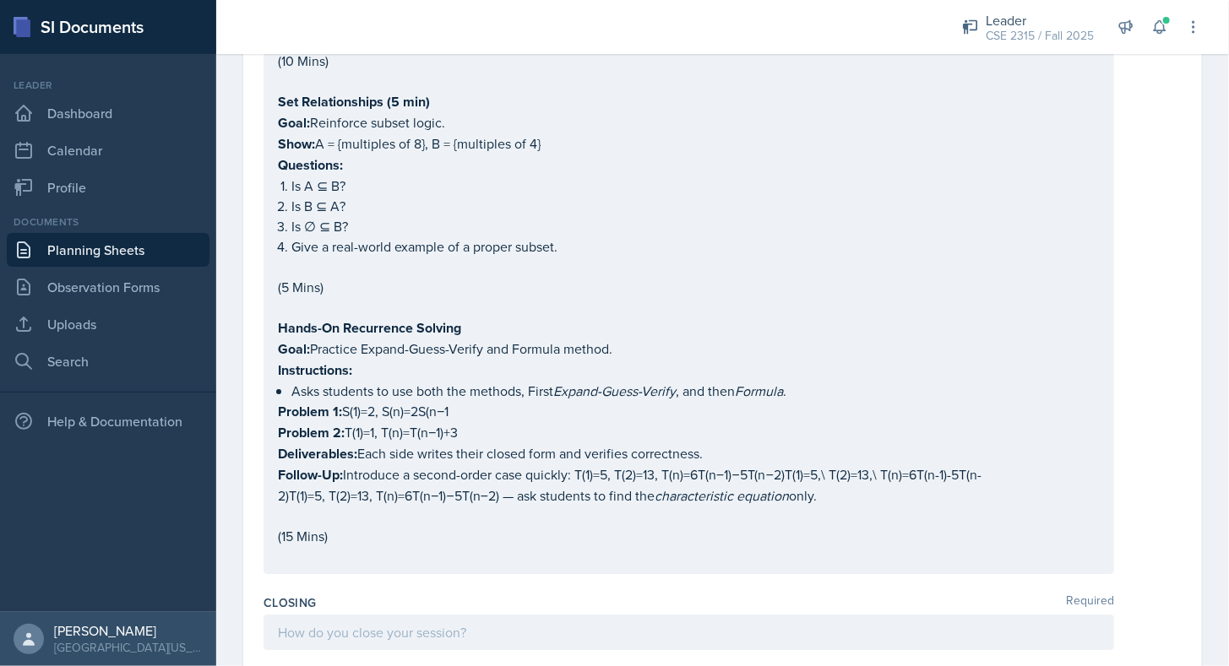
click at [362, 615] on div at bounding box center [689, 632] width 851 height 35
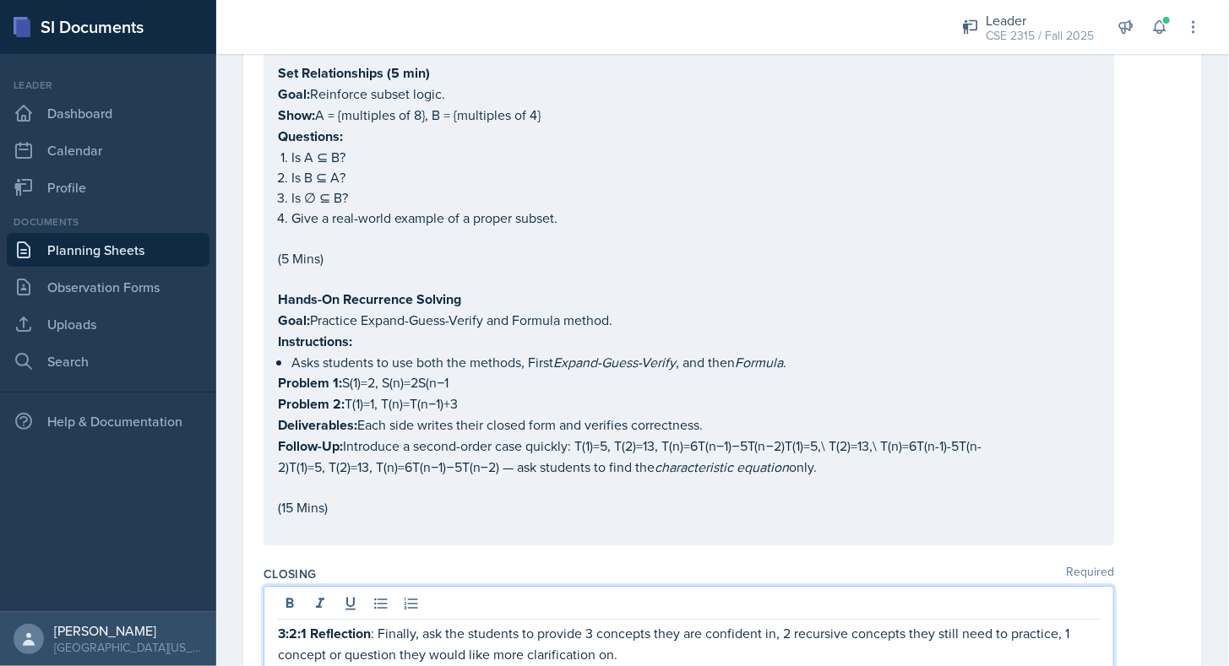
scroll to position [2362, 0]
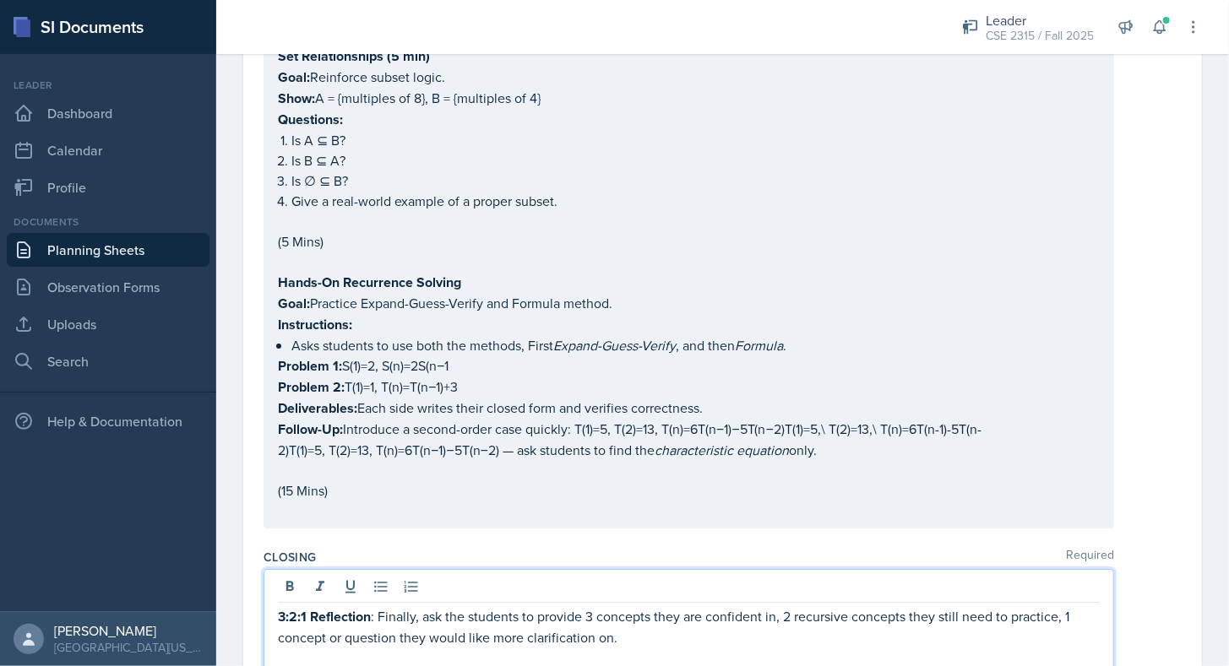
click at [445, 549] on div "Closing Required" at bounding box center [723, 557] width 918 height 17
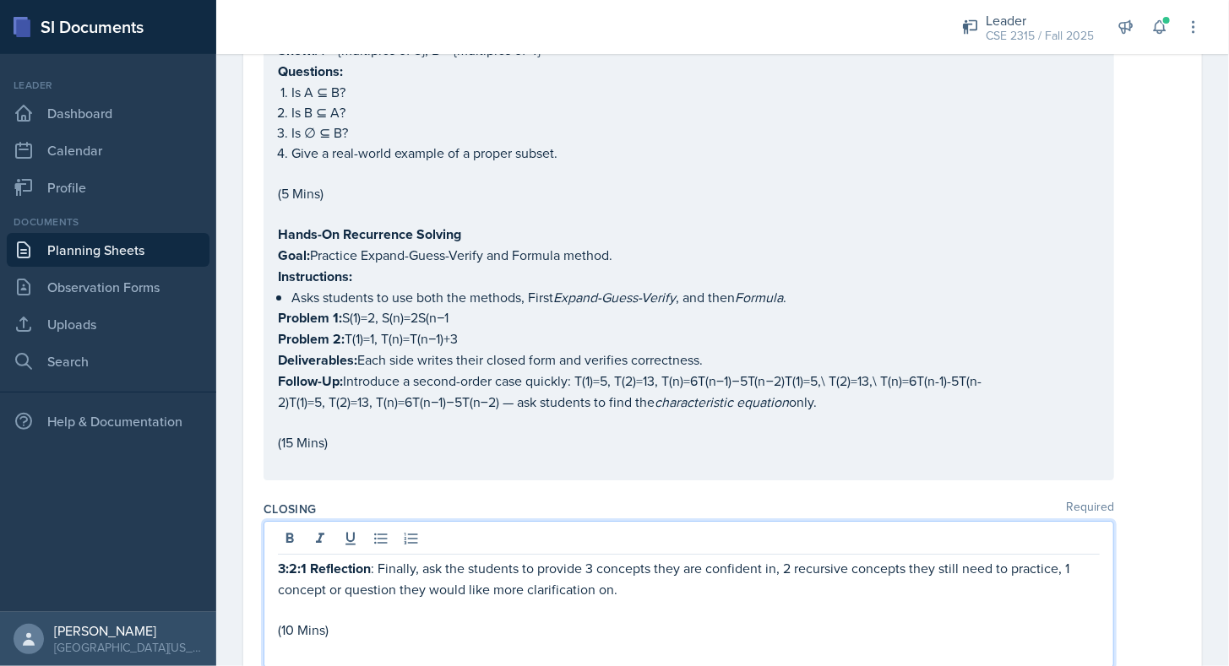
click at [318, 640] on p at bounding box center [689, 650] width 822 height 20
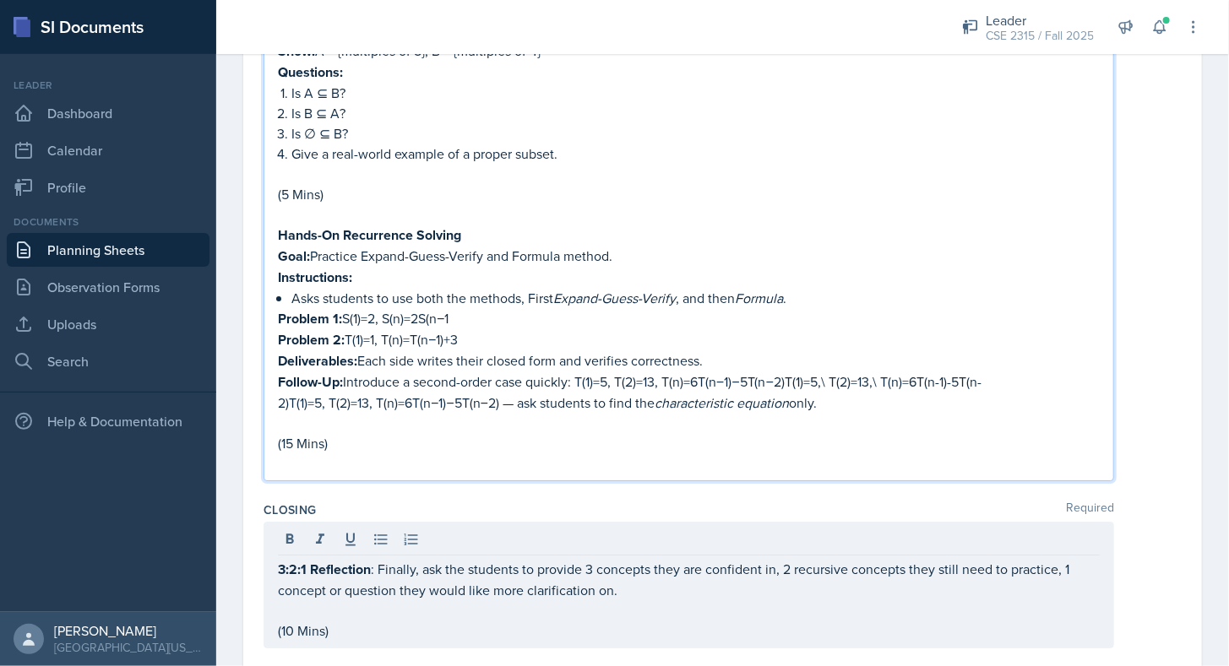
click at [287, 454] on p at bounding box center [689, 464] width 822 height 20
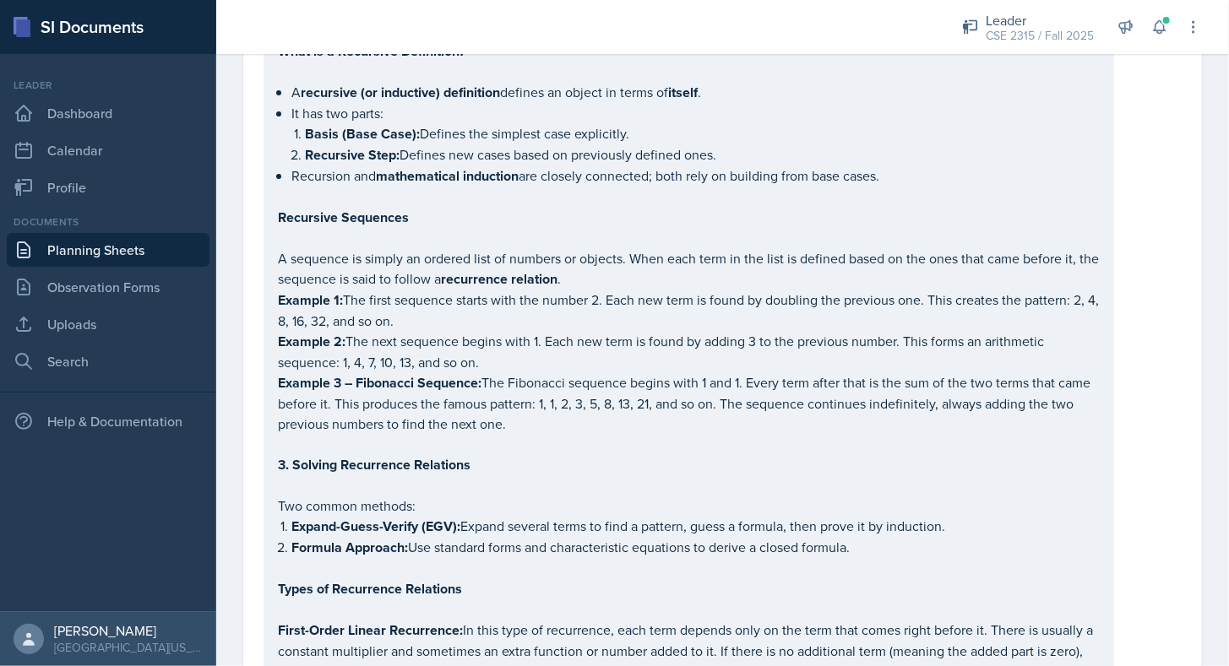
scroll to position [0, 0]
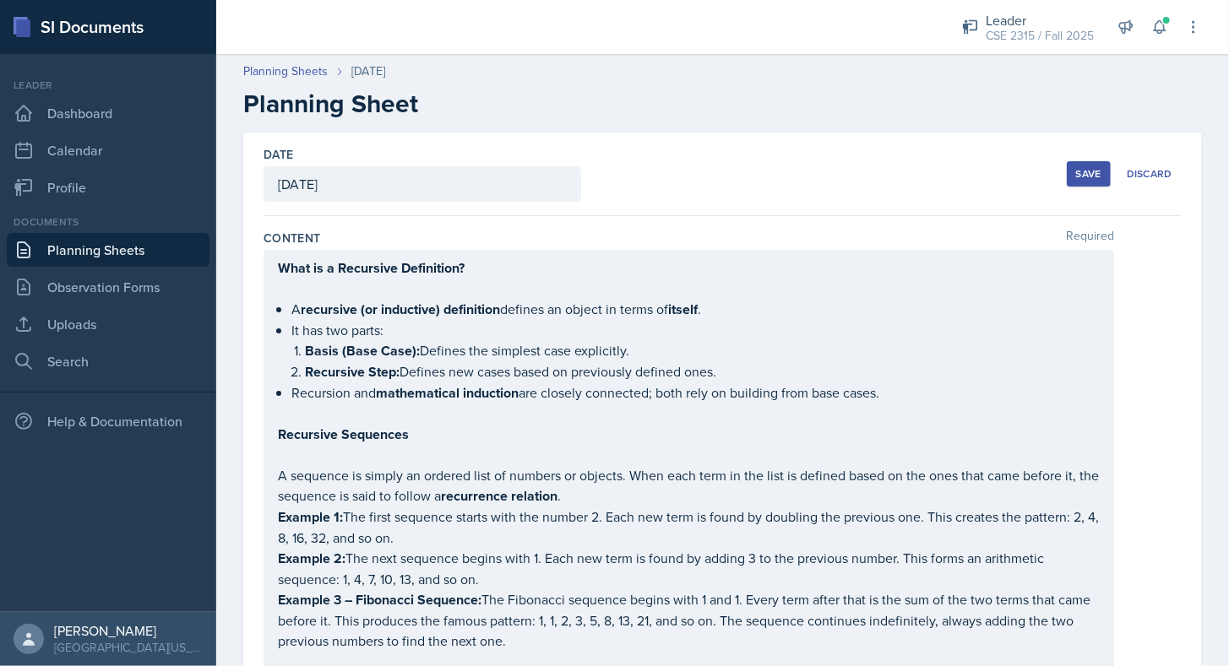
click at [1069, 182] on button "Save" at bounding box center [1089, 173] width 44 height 25
